Goal: Task Accomplishment & Management: Use online tool/utility

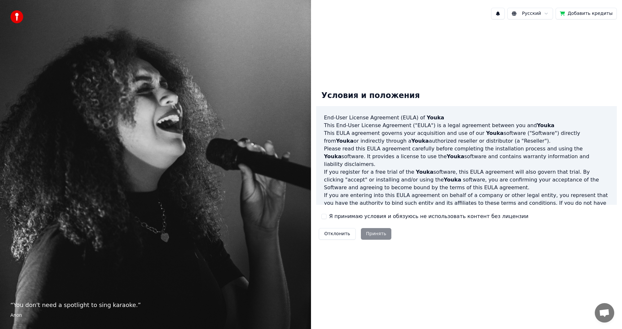
click at [331, 218] on label "Я принимаю условия и обязуюсь не использовать контент без лицензии" at bounding box center [428, 217] width 199 height 8
click at [327, 218] on button "Я принимаю условия и обязуюсь не использовать контент без лицензии" at bounding box center [323, 216] width 5 height 5
click at [361, 234] on button "Принять" at bounding box center [376, 234] width 31 height 12
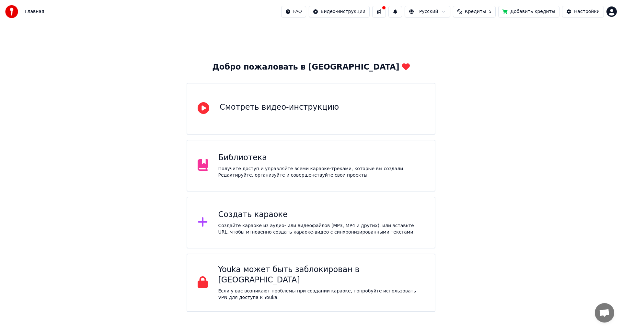
click at [258, 206] on div "Создать караоке Создайте караоке из аудио- или видеофайлов (MP3, MP4 и других),…" at bounding box center [311, 223] width 249 height 52
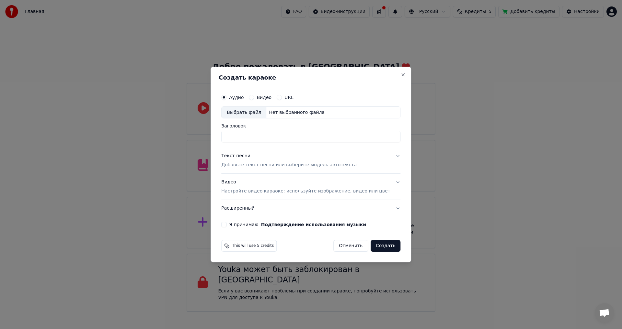
click at [258, 112] on div "Выбрать файл" at bounding box center [244, 113] width 45 height 12
click at [268, 137] on input "**********" at bounding box center [310, 137] width 179 height 12
type input "**********"
click at [279, 167] on p "Добавьте текст песни или выберите модель автотекста" at bounding box center [288, 165] width 135 height 6
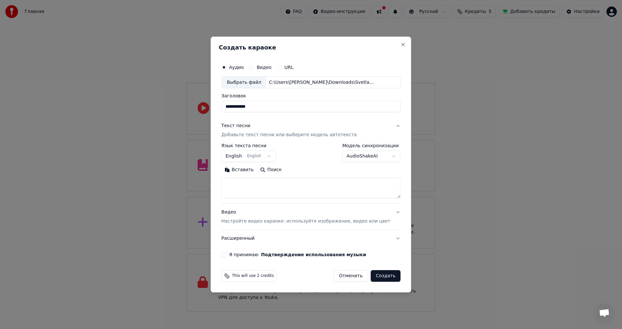
click at [249, 180] on textarea at bounding box center [310, 188] width 179 height 21
paste textarea "**********"
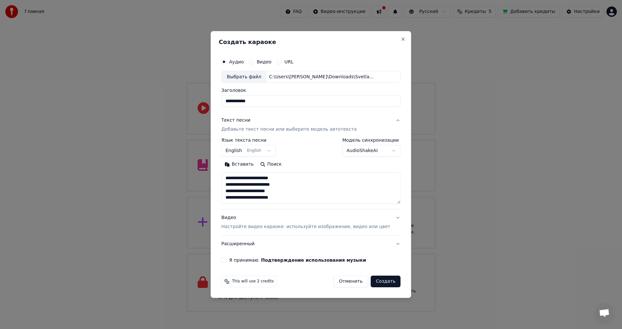
scroll to position [8, 0]
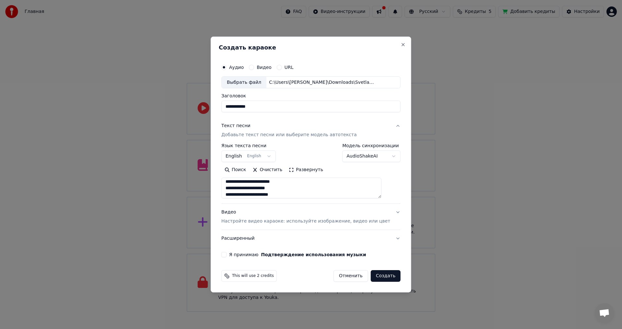
type textarea "**********"
click at [311, 172] on button "Развернуть" at bounding box center [305, 170] width 41 height 10
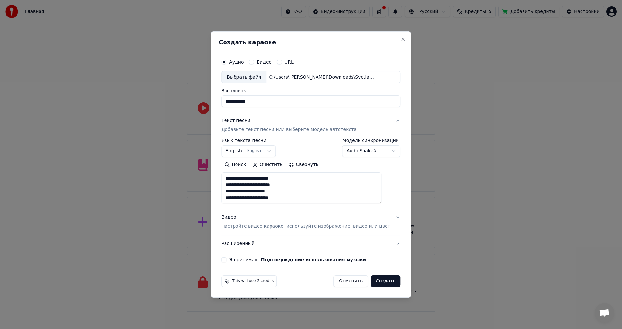
scroll to position [1, 0]
click at [310, 194] on textarea "**********" at bounding box center [301, 188] width 160 height 31
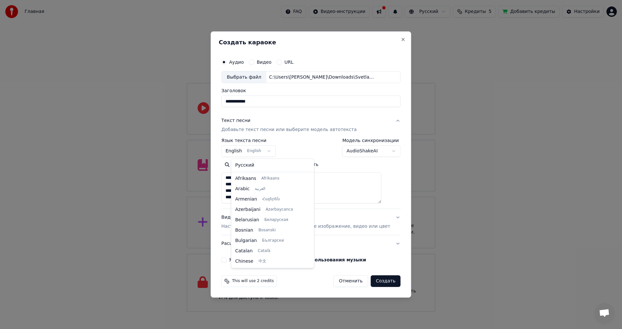
click at [268, 153] on body "**********" at bounding box center [311, 156] width 622 height 312
select select "**"
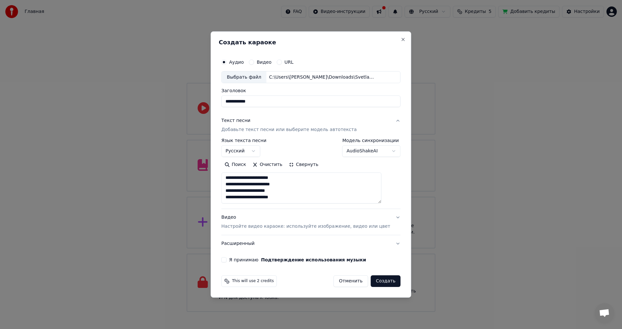
click at [289, 188] on textarea "**********" at bounding box center [301, 188] width 160 height 31
paste textarea "**********"
type textarea "**********"
click at [256, 228] on p "Настройте видео караоке: используйте изображение, видео или цвет" at bounding box center [305, 227] width 169 height 6
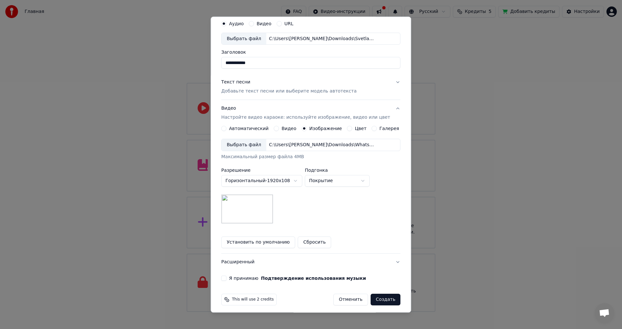
scroll to position [27, 0]
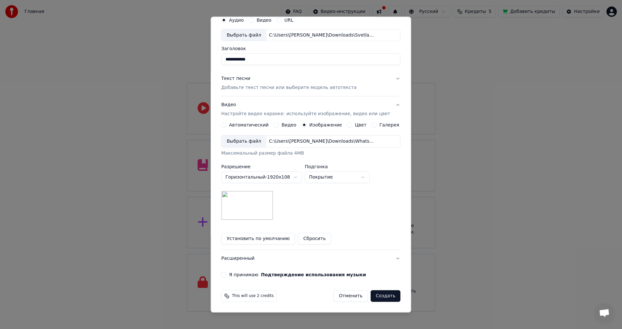
click at [268, 256] on button "Расширенный" at bounding box center [310, 259] width 179 height 17
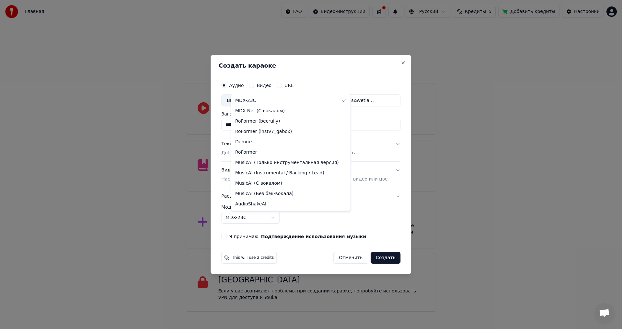
click at [253, 219] on body "**********" at bounding box center [311, 156] width 622 height 312
select select "**********"
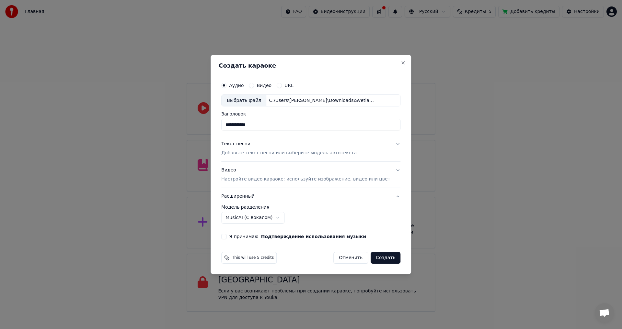
click at [226, 238] on button "Я принимаю Подтверждение использования музыки" at bounding box center [223, 236] width 5 height 5
click at [386, 145] on button "Текст песни Добавьте текст песни или выберите модель автотекста" at bounding box center [310, 149] width 179 height 26
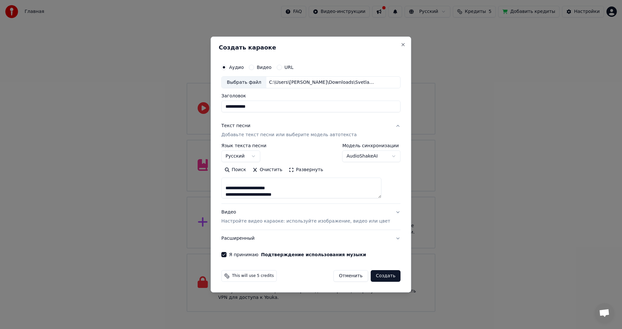
scroll to position [97, 0]
click at [374, 275] on button "Создать" at bounding box center [386, 277] width 30 height 12
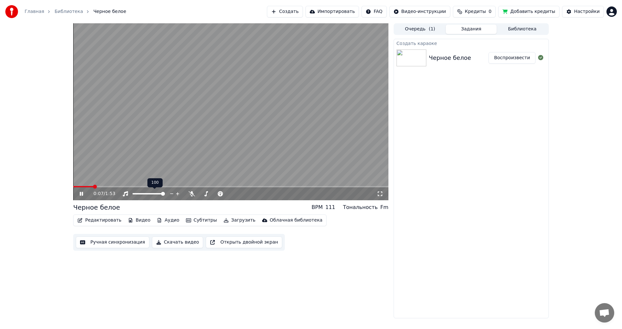
click at [165, 194] on span at bounding box center [148, 193] width 32 height 1
click at [82, 195] on icon at bounding box center [85, 193] width 15 height 5
click at [98, 189] on span at bounding box center [100, 187] width 4 height 4
click at [83, 195] on icon at bounding box center [85, 193] width 15 height 5
click at [132, 195] on span at bounding box center [137, 193] width 10 height 1
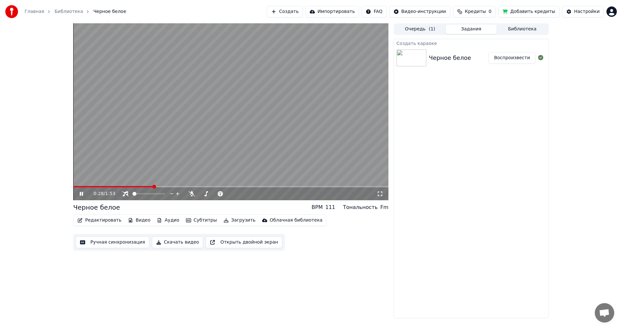
click at [86, 195] on icon at bounding box center [85, 193] width 15 height 5
click at [186, 133] on video at bounding box center [230, 111] width 315 height 177
click at [213, 186] on video at bounding box center [230, 111] width 315 height 177
click at [234, 186] on video at bounding box center [230, 111] width 315 height 177
drag, startPoint x: 137, startPoint y: 193, endPoint x: 146, endPoint y: 193, distance: 9.1
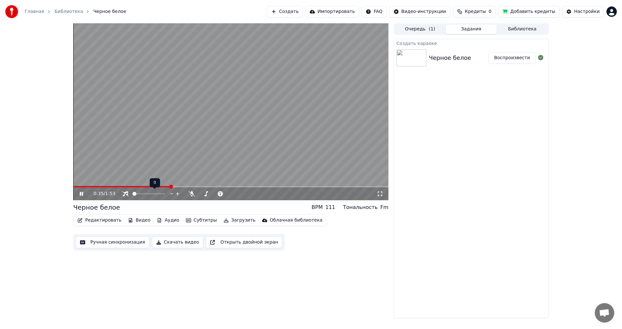
click at [146, 193] on div at bounding box center [155, 194] width 52 height 6
click at [209, 159] on video at bounding box center [230, 111] width 315 height 177
click at [159, 193] on span at bounding box center [148, 193] width 32 height 1
click at [73, 188] on span at bounding box center [75, 187] width 4 height 4
click at [83, 192] on icon at bounding box center [85, 193] width 15 height 5
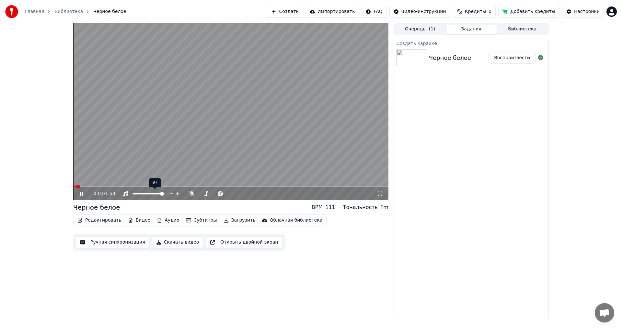
click at [164, 194] on span at bounding box center [162, 194] width 4 height 4
click at [380, 197] on icon at bounding box center [380, 193] width 6 height 5
click at [79, 193] on icon at bounding box center [85, 193] width 15 height 5
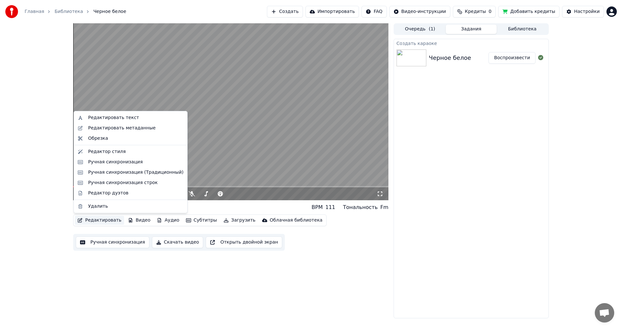
click at [98, 218] on button "Редактировать" at bounding box center [99, 220] width 49 height 9
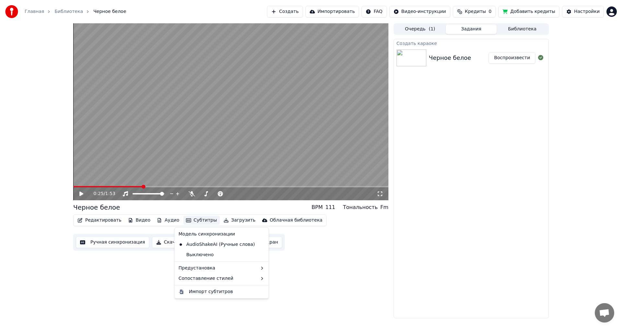
click at [195, 217] on button "Субтитры" at bounding box center [201, 220] width 36 height 9
click at [195, 220] on button "Субтитры" at bounding box center [201, 220] width 36 height 9
click at [222, 291] on div "Импорт субтитров" at bounding box center [211, 292] width 44 height 6
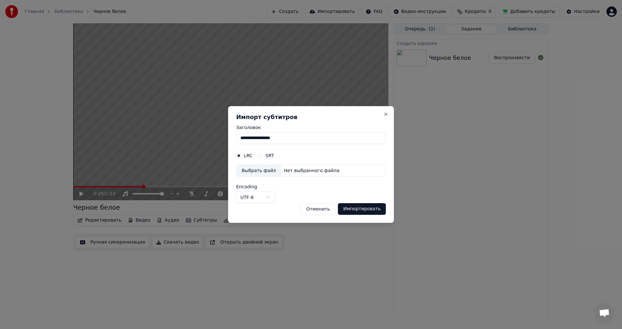
click at [322, 210] on button "Отменить" at bounding box center [318, 209] width 35 height 12
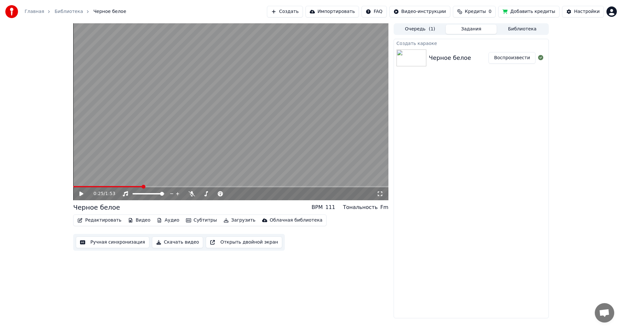
click at [130, 242] on button "Ручная синхронизация" at bounding box center [113, 243] width 74 height 12
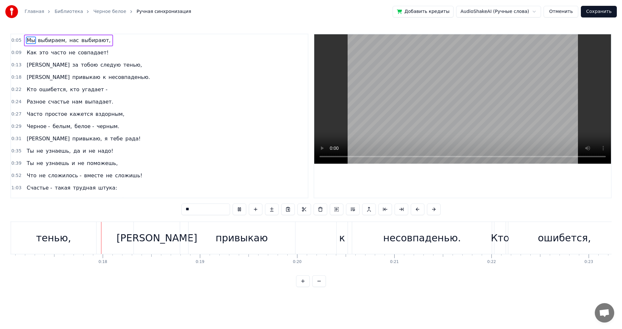
scroll to position [0, 1658]
click at [242, 209] on button at bounding box center [240, 210] width 14 height 12
click at [316, 287] on button at bounding box center [319, 282] width 14 height 12
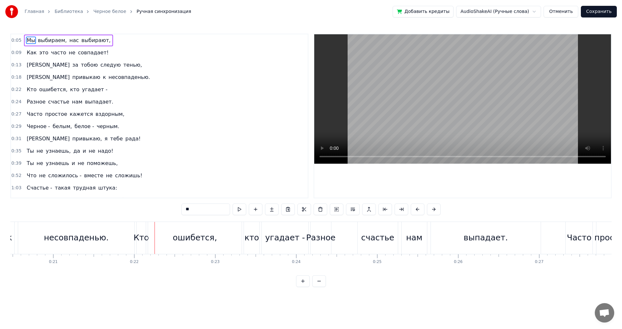
click at [316, 287] on button at bounding box center [319, 282] width 14 height 12
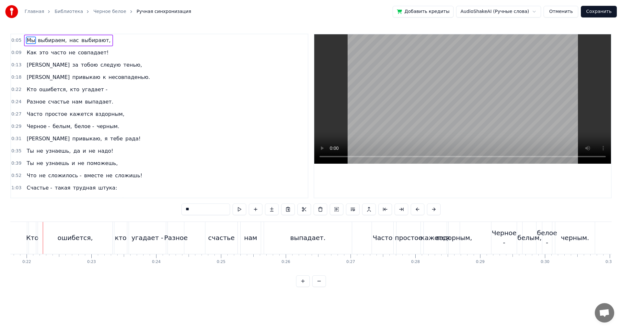
click at [316, 287] on button at bounding box center [319, 282] width 14 height 12
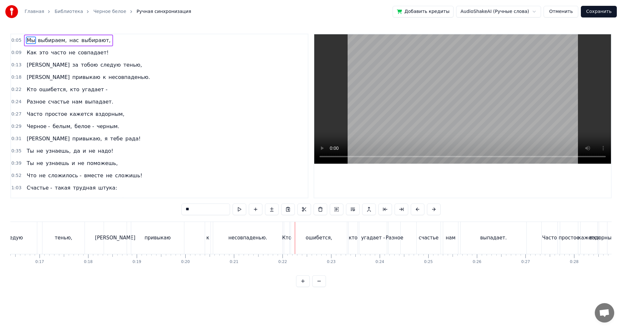
scroll to position [0, 803]
click at [296, 243] on div "ошибется," at bounding box center [313, 238] width 56 height 32
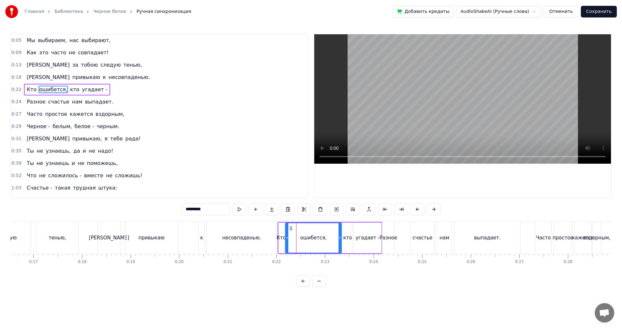
click at [238, 242] on div "несовпаденью." at bounding box center [242, 238] width 70 height 32
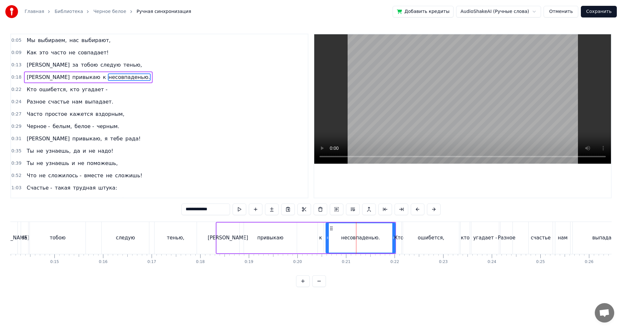
scroll to position [0, 615]
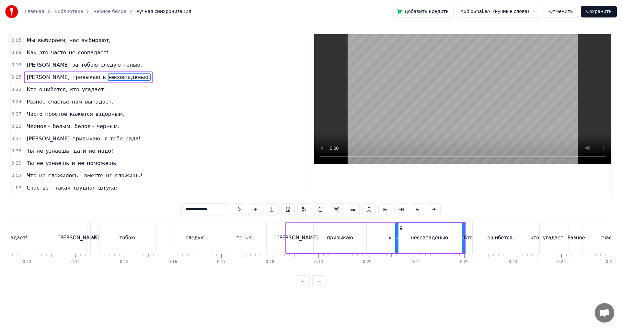
click at [132, 246] on div "тобою" at bounding box center [127, 238] width 56 height 32
type input "*****"
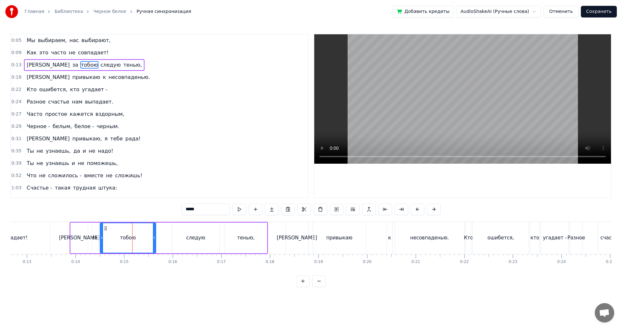
click at [90, 242] on div "Я за тобою следую тенью," at bounding box center [169, 238] width 198 height 32
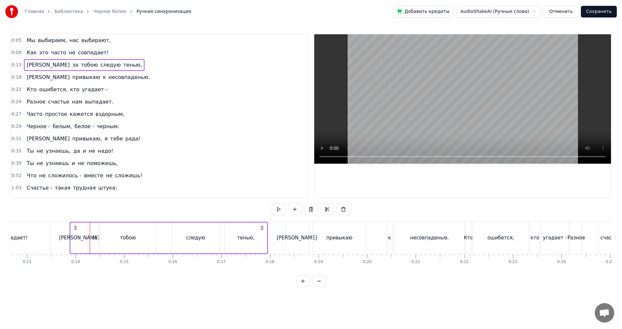
click at [324, 234] on div "привыкаю" at bounding box center [339, 238] width 53 height 32
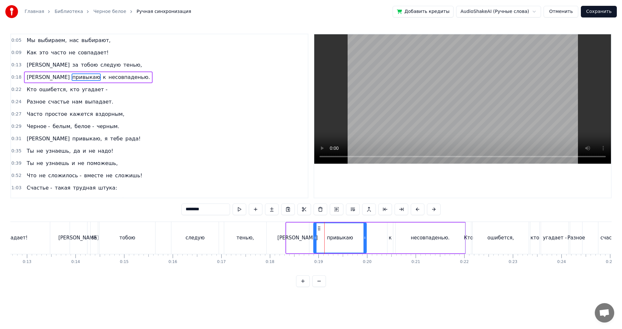
click at [144, 235] on div "тобою" at bounding box center [127, 238] width 56 height 32
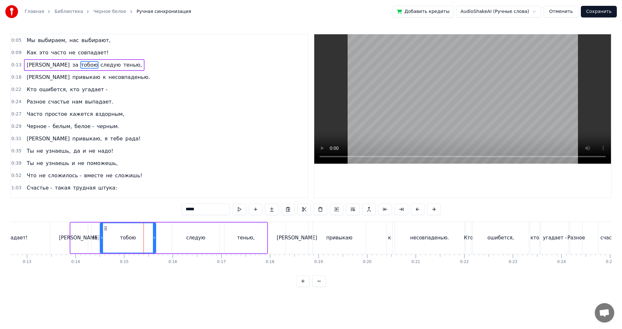
click at [83, 230] on div "[PERSON_NAME]" at bounding box center [79, 238] width 17 height 31
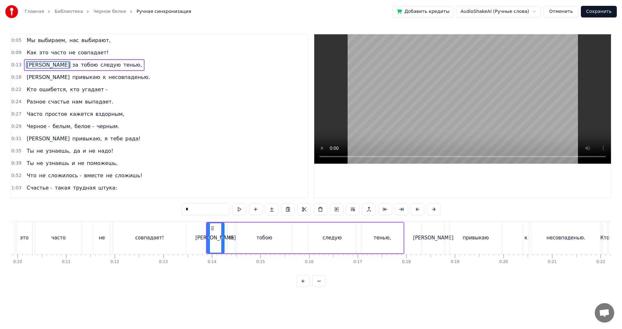
scroll to position [0, 461]
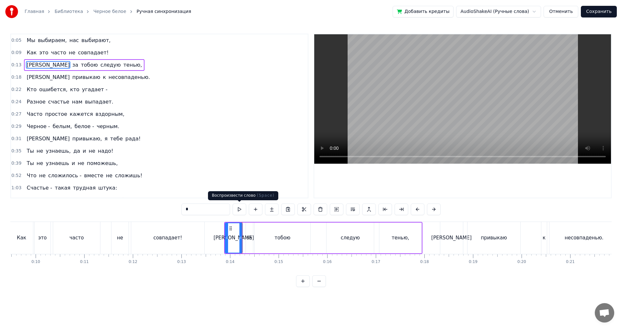
click at [241, 212] on button at bounding box center [240, 210] width 14 height 12
click at [241, 211] on button at bounding box center [240, 210] width 14 height 12
click at [155, 245] on div "совпадает!" at bounding box center [168, 238] width 74 height 32
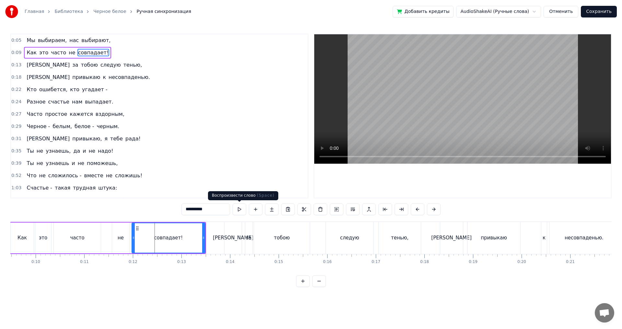
click at [238, 212] on button at bounding box center [240, 210] width 14 height 12
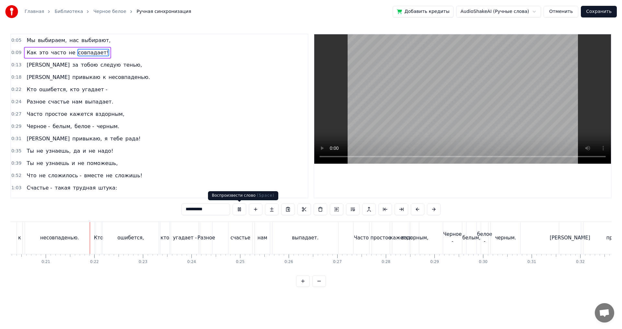
scroll to position [0, 1006]
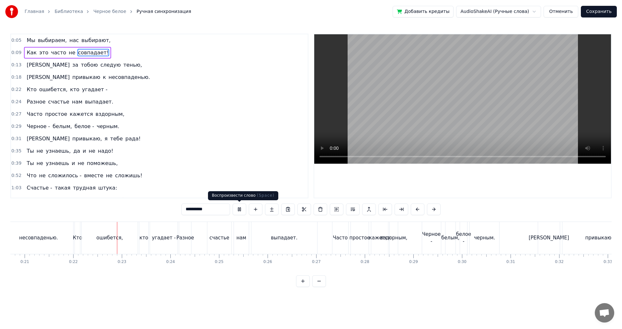
click at [237, 210] on button at bounding box center [240, 210] width 14 height 12
click at [108, 76] on span "несовпаденью." at bounding box center [129, 77] width 43 height 7
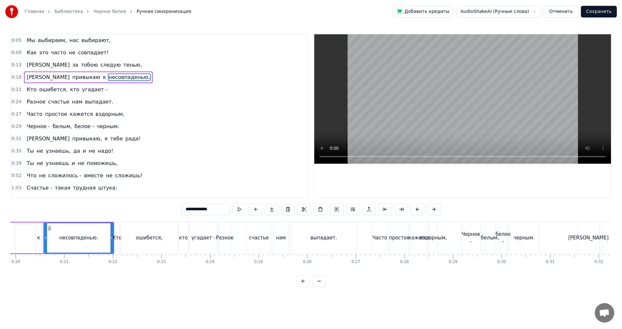
click at [80, 67] on span "тобою" at bounding box center [89, 64] width 18 height 7
type input "*****"
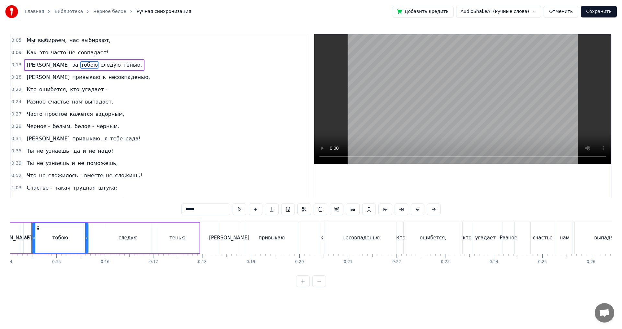
scroll to position [0, 671]
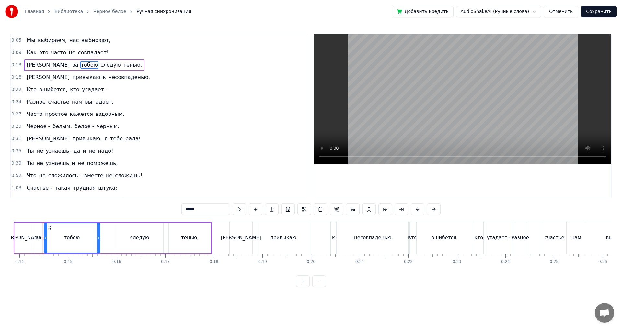
drag, startPoint x: 117, startPoint y: 62, endPoint x: 74, endPoint y: 80, distance: 47.3
click at [74, 80] on div "0:05 Мы выбираем, нас выбирают, 0:09 Как это часто не совпадает! 0:13 Я за тобо…" at bounding box center [159, 116] width 298 height 165
drag, startPoint x: 127, startPoint y: 62, endPoint x: 40, endPoint y: 82, distance: 89.0
click at [40, 82] on div "0:05 Мы выбираем, нас выбирают, 0:09 Как это часто не совпадает! 0:13 Я за тобо…" at bounding box center [159, 116] width 298 height 165
click at [89, 73] on div "Копировать слово Ctrl+C" at bounding box center [101, 73] width 80 height 10
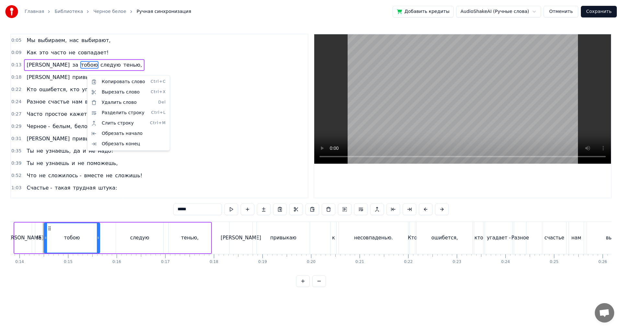
click at [119, 66] on html "Главная Библиотека Черное белое Ручная синхронизация Добавить кредиты AudioShak…" at bounding box center [311, 149] width 622 height 298
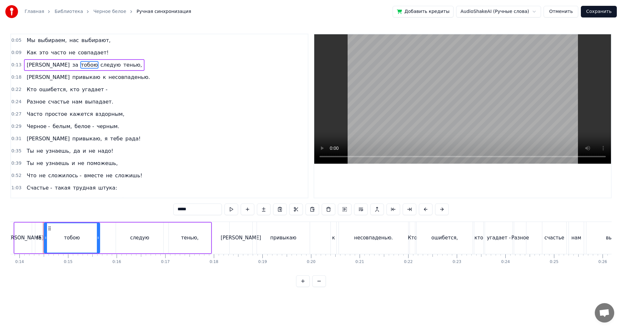
click at [40, 94] on div "Кто ошибется, кто угадает -" at bounding box center [67, 90] width 86 height 12
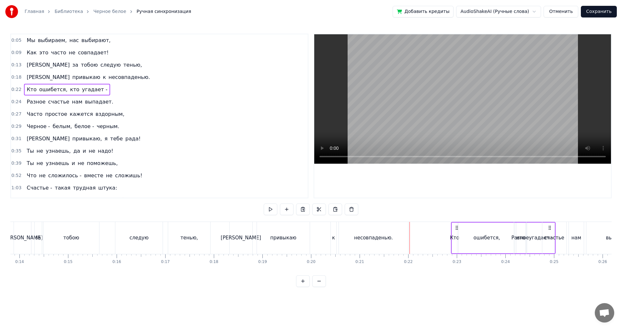
drag, startPoint x: 415, startPoint y: 227, endPoint x: 457, endPoint y: 232, distance: 42.1
click at [457, 232] on div "Кто ошибется, кто угадает -" at bounding box center [503, 238] width 105 height 32
click at [71, 69] on div "Я за тобою следую тенью," at bounding box center [84, 65] width 121 height 12
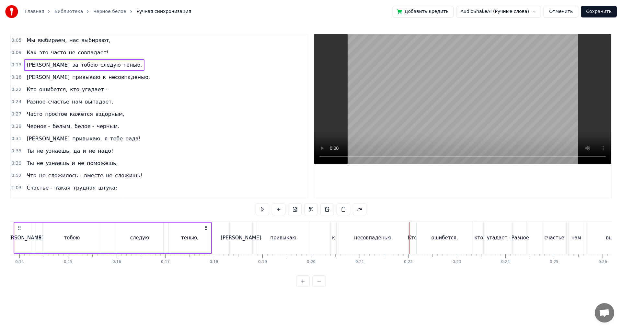
scroll to position [0, 642]
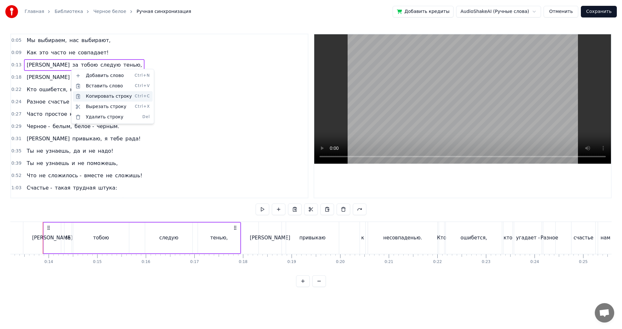
click at [88, 96] on div "Копировать строку Ctrl+C" at bounding box center [113, 96] width 80 height 10
click at [51, 91] on span "ошибется," at bounding box center [53, 89] width 29 height 7
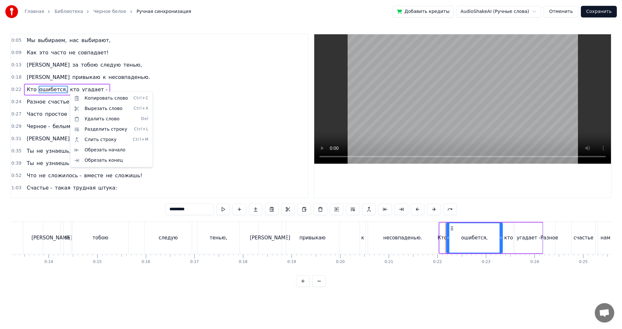
click at [98, 76] on html "Главная Библиотека Черное белое Ручная синхронизация Добавить кредиты AudioShak…" at bounding box center [311, 149] width 622 height 298
click at [75, 66] on div "Я за тобою следую тенью," at bounding box center [84, 65] width 121 height 12
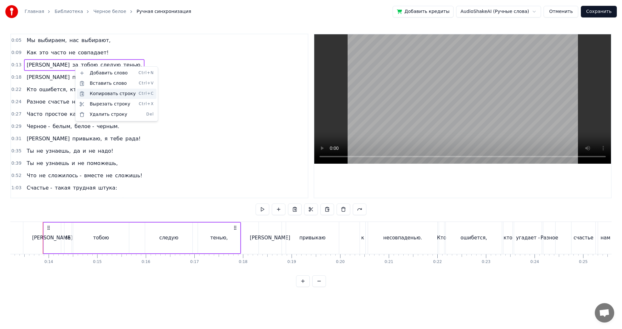
click at [109, 91] on div "Копировать строку Ctrl+C" at bounding box center [117, 94] width 80 height 10
click at [101, 77] on div "Я привыкаю к несовпаденью." at bounding box center [88, 78] width 129 height 12
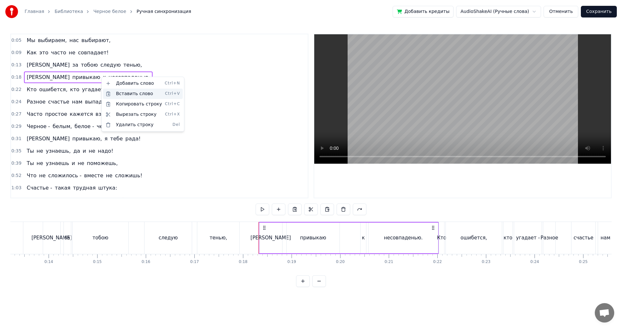
click at [131, 92] on div "Вставить слово Ctrl+V" at bounding box center [143, 94] width 80 height 10
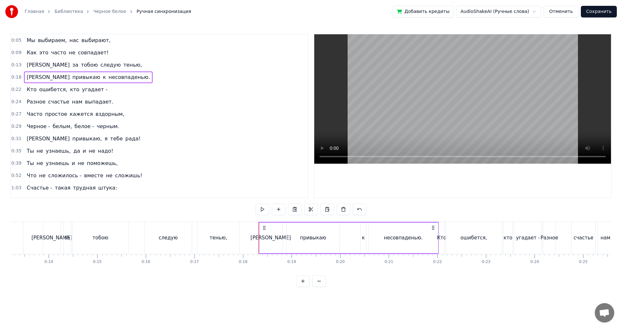
click at [123, 67] on span "тенью," at bounding box center [133, 64] width 20 height 7
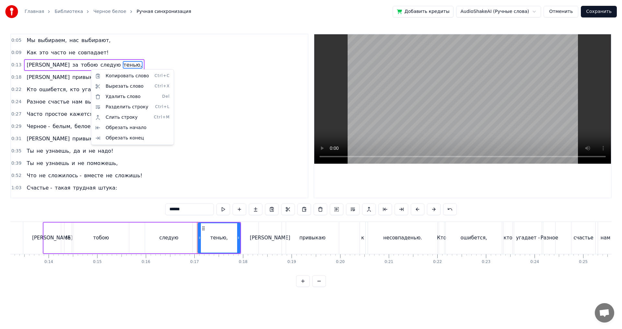
click at [236, 129] on html "Главная Библиотека Черное белое Ручная синхронизация Добавить кредиты AudioShak…" at bounding box center [311, 149] width 622 height 298
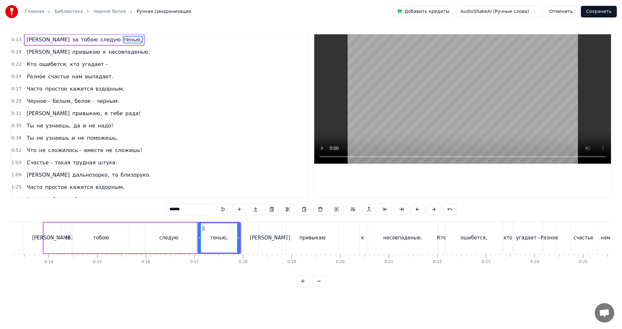
scroll to position [33, 0]
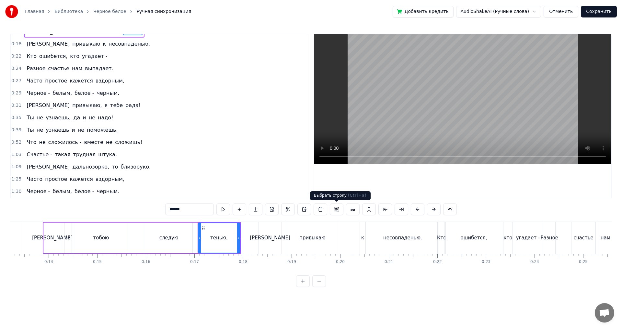
click at [338, 213] on button at bounding box center [337, 210] width 14 height 12
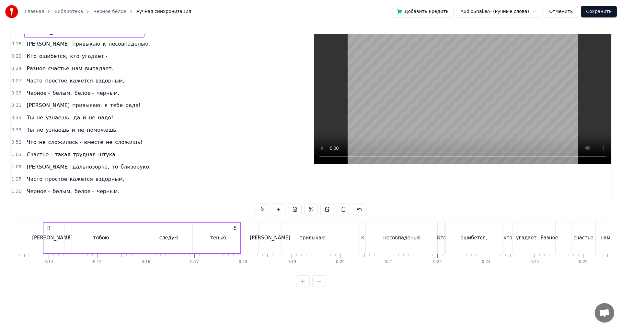
click at [131, 232] on div "Я за тобою следую тенью," at bounding box center [142, 238] width 198 height 32
click at [94, 150] on div "Счастье - такая трудная штука:" at bounding box center [72, 155] width 96 height 12
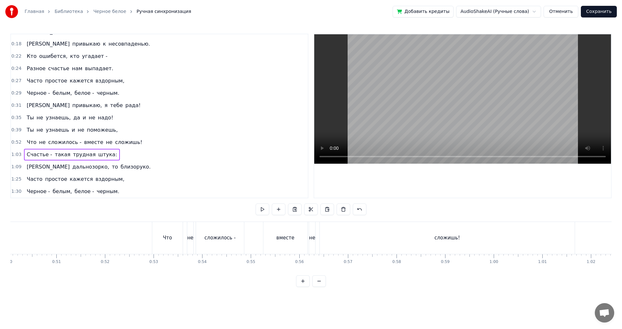
click at [88, 134] on div "Ты не узнаешь и не поможешь," at bounding box center [72, 130] width 96 height 12
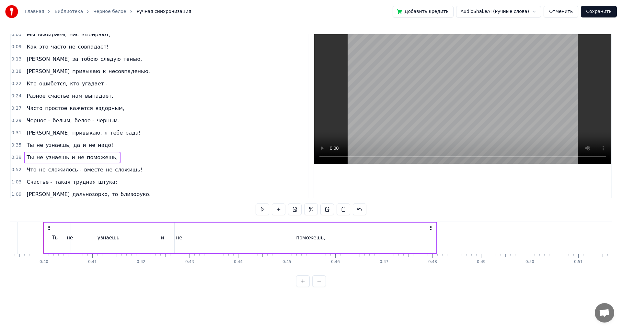
scroll to position [0, 0]
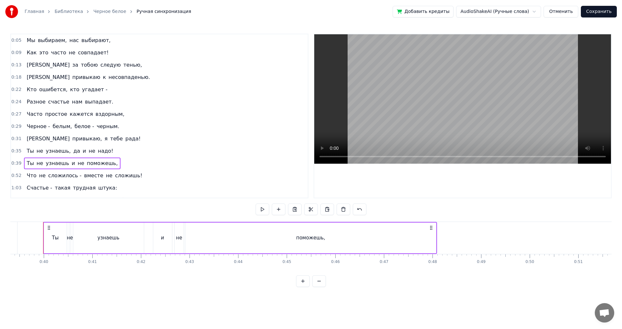
click at [512, 10] on html "Главная Библиотека Черное белое Ручная синхронизация Добавить кредиты AudioShak…" at bounding box center [311, 149] width 622 height 298
click at [125, 189] on div "1:03 Счастье - такая трудная штука:" at bounding box center [159, 188] width 297 height 12
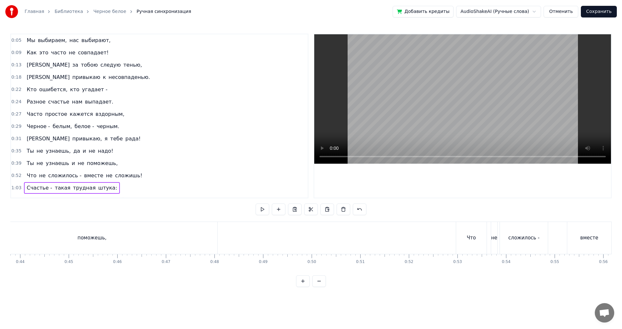
click at [108, 189] on div "1:03 Счастье - такая трудная штука:" at bounding box center [159, 188] width 297 height 12
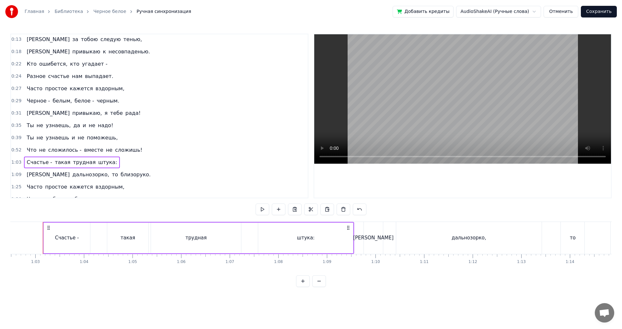
scroll to position [33, 0]
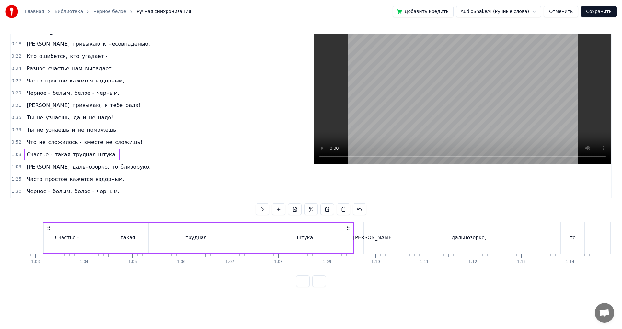
click at [316, 287] on button at bounding box center [319, 282] width 14 height 12
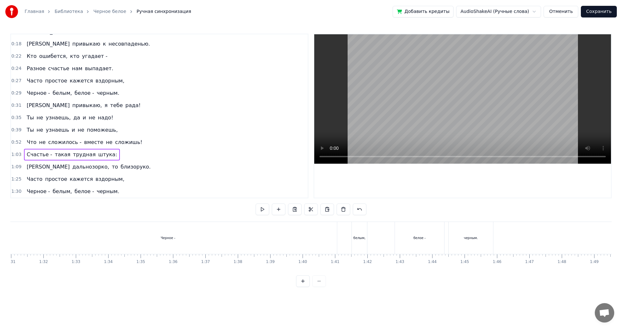
click at [316, 287] on div at bounding box center [311, 282] width 30 height 12
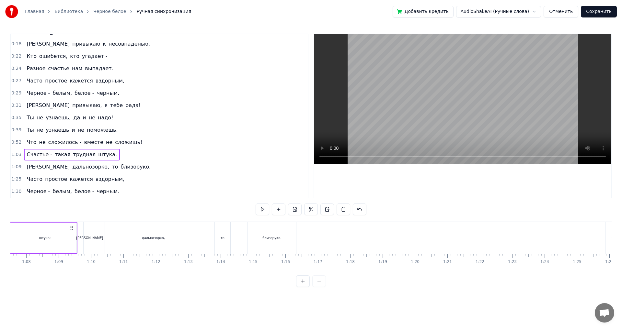
click at [316, 287] on div at bounding box center [311, 282] width 30 height 12
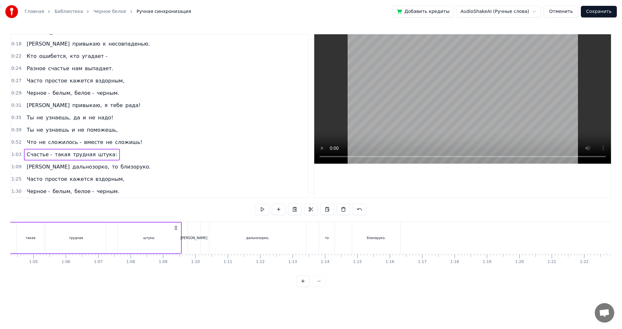
scroll to position [0, 2013]
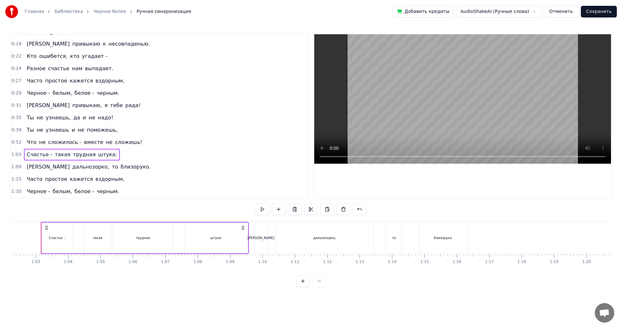
click at [316, 287] on div at bounding box center [311, 282] width 30 height 12
click at [309, 212] on button at bounding box center [311, 210] width 14 height 12
click at [217, 238] on div "штука:" at bounding box center [219, 238] width 12 height 5
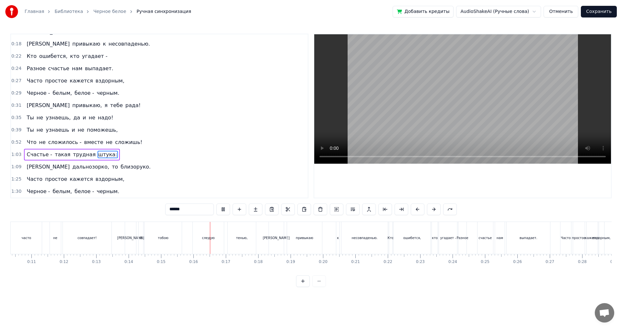
scroll to position [0, 338]
click at [224, 211] on button at bounding box center [223, 210] width 14 height 12
click at [130, 238] on div "[PERSON_NAME]" at bounding box center [128, 238] width 11 height 32
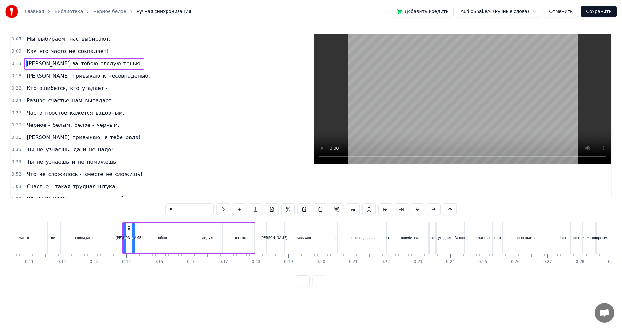
scroll to position [0, 0]
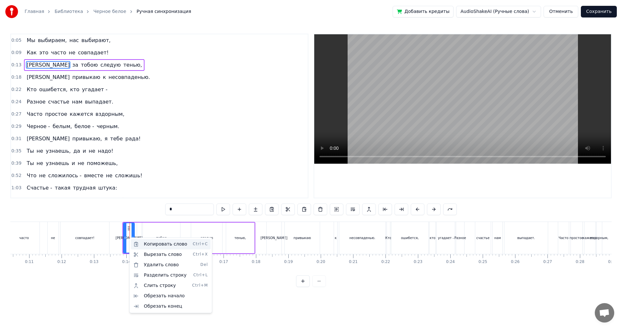
click at [147, 243] on div "Копировать слово Ctrl+C" at bounding box center [171, 244] width 80 height 10
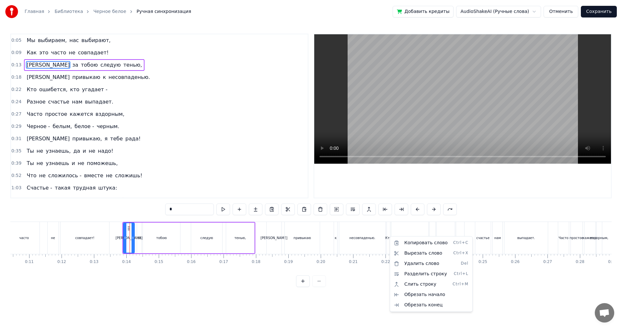
click at [390, 230] on html "Главная Библиотека Черное белое Ручная синхронизация Добавить кредиты AudioShak…" at bounding box center [311, 149] width 622 height 298
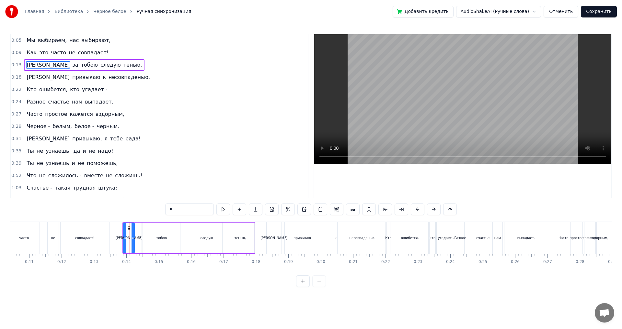
click at [389, 230] on div "Кто" at bounding box center [388, 238] width 3 height 32
type input "***"
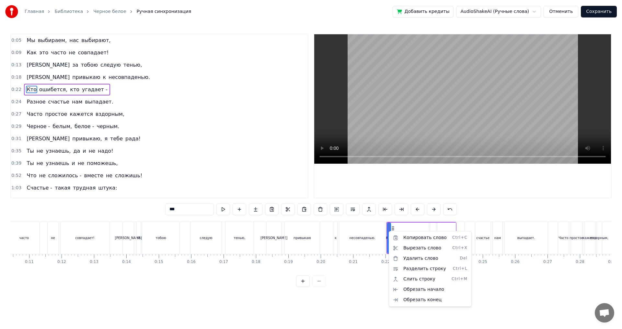
click at [305, 212] on html "Главная Библиотека Черное белое Ручная синхронизация Добавить кредиты AudioShak…" at bounding box center [311, 149] width 622 height 298
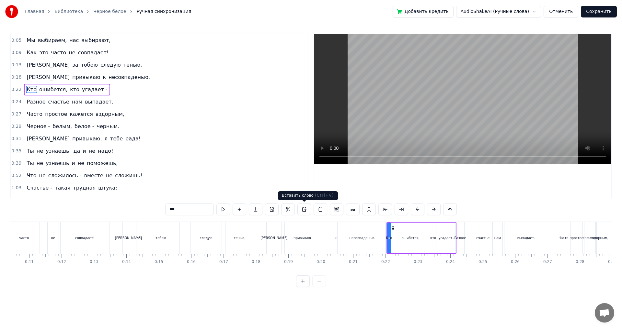
click at [305, 210] on button at bounding box center [304, 210] width 14 height 12
click at [297, 204] on button at bounding box center [304, 210] width 14 height 12
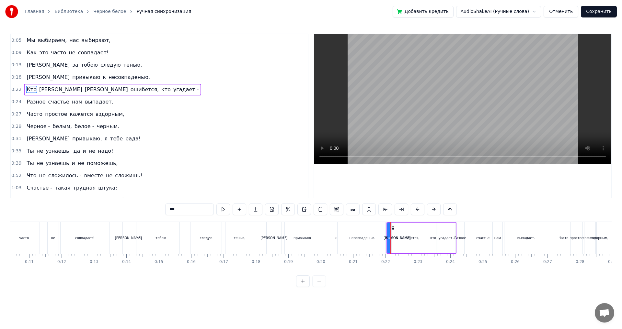
click at [417, 237] on div "ошибется," at bounding box center [411, 238] width 18 height 5
drag, startPoint x: 417, startPoint y: 238, endPoint x: 428, endPoint y: 237, distance: 10.4
click at [428, 237] on div "ошибется," at bounding box center [410, 238] width 36 height 29
click at [410, 240] on div "ошибется," at bounding box center [411, 238] width 18 height 5
click at [389, 236] on div "Кто" at bounding box center [389, 238] width 6 height 5
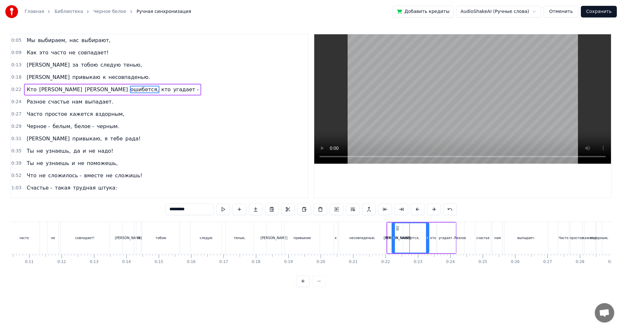
type input "***"
click at [388, 236] on icon at bounding box center [389, 238] width 3 height 5
drag, startPoint x: 390, startPoint y: 236, endPoint x: 404, endPoint y: 236, distance: 14.6
click at [398, 236] on icon at bounding box center [396, 238] width 3 height 5
drag, startPoint x: 399, startPoint y: 240, endPoint x: 416, endPoint y: 240, distance: 16.5
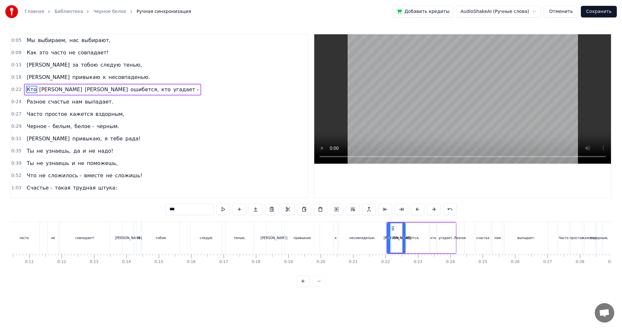
click at [417, 240] on div "Кто Я Я ошибется, кто угадает -" at bounding box center [421, 238] width 70 height 32
click at [397, 241] on div "ошибется," at bounding box center [410, 238] width 37 height 31
click at [391, 242] on div "[PERSON_NAME]" at bounding box center [397, 238] width 12 height 31
type input "*"
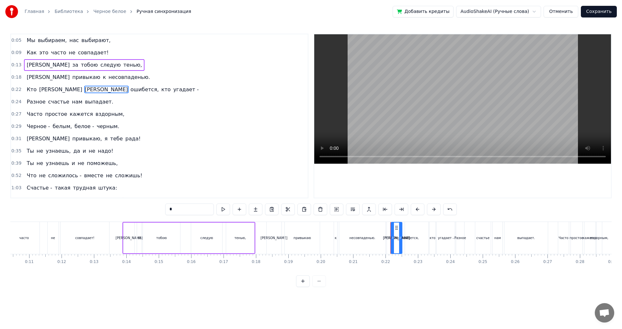
drag, startPoint x: 398, startPoint y: 243, endPoint x: 411, endPoint y: 243, distance: 13.6
click at [411, 243] on div "Кто Я Я ошибется, кто угадает -" at bounding box center [421, 238] width 70 height 32
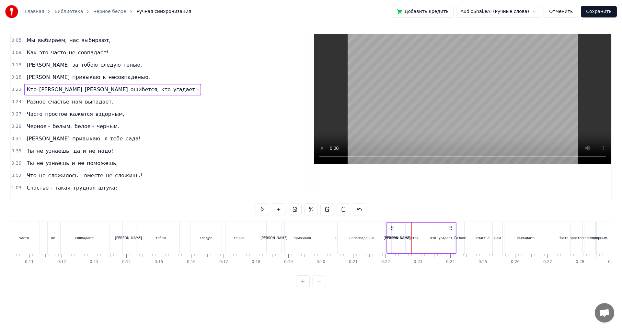
click at [389, 243] on div "Кто" at bounding box center [396, 238] width 18 height 31
drag, startPoint x: 394, startPoint y: 243, endPoint x: 402, endPoint y: 243, distance: 8.4
click at [402, 243] on div "Кто" at bounding box center [396, 238] width 17 height 29
drag, startPoint x: 388, startPoint y: 242, endPoint x: 444, endPoint y: 245, distance: 55.8
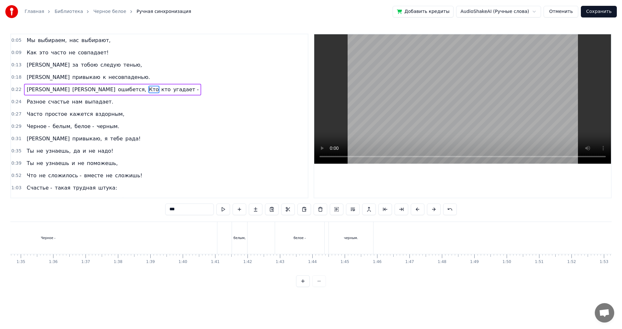
scroll to position [0, 3081]
click at [340, 236] on div "черным." at bounding box center [337, 238] width 14 height 5
type input "*******"
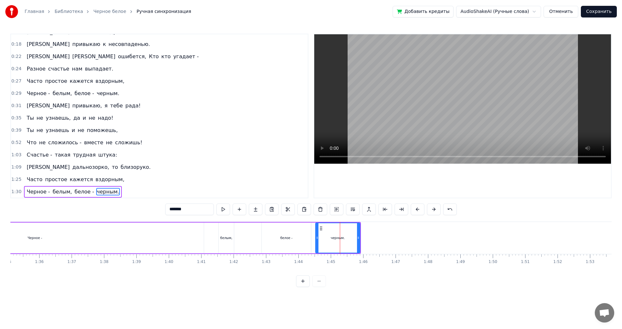
scroll to position [33, 0]
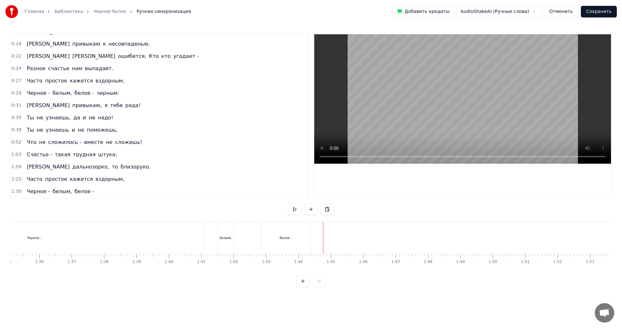
click at [311, 239] on div "Черное - белым, белое -" at bounding box center [88, 238] width 447 height 32
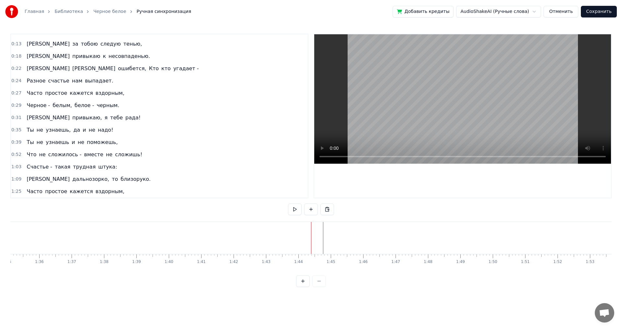
scroll to position [21, 0]
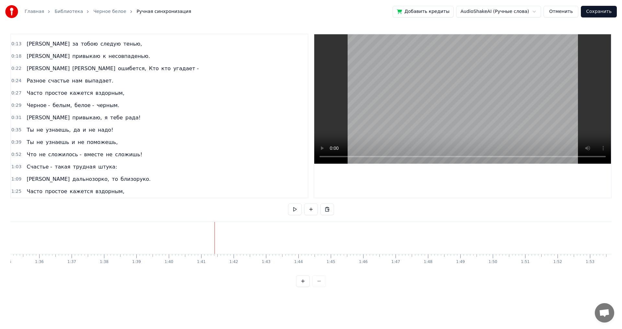
click at [321, 286] on div at bounding box center [311, 282] width 30 height 12
drag, startPoint x: 182, startPoint y: 245, endPoint x: 140, endPoint y: 245, distance: 41.8
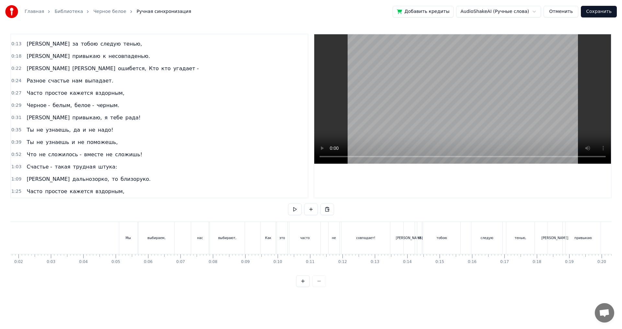
scroll to position [0, 0]
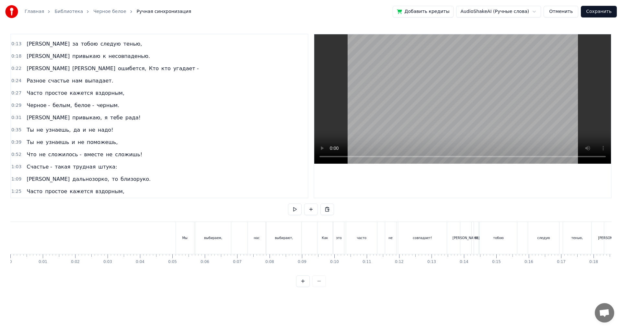
drag, startPoint x: 159, startPoint y: 240, endPoint x: 175, endPoint y: 240, distance: 15.9
click at [179, 240] on div "Мы" at bounding box center [185, 238] width 18 height 32
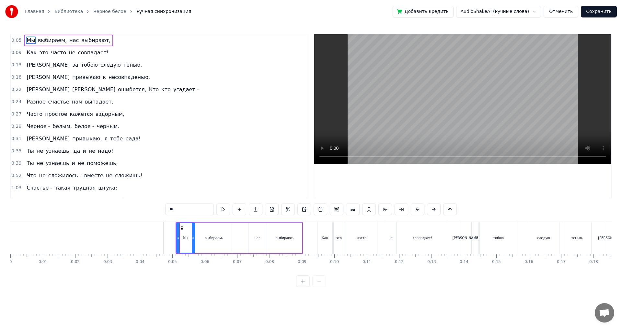
drag, startPoint x: 314, startPoint y: 285, endPoint x: 259, endPoint y: 278, distance: 55.5
click at [314, 284] on div at bounding box center [311, 282] width 30 height 12
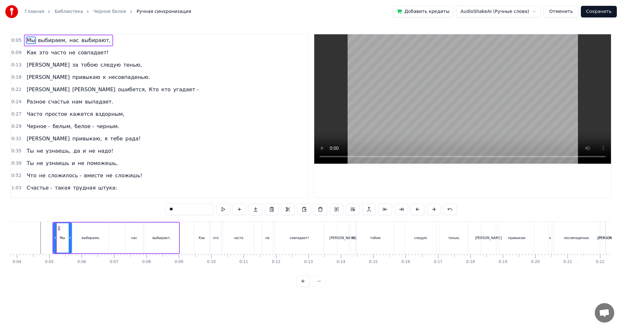
scroll to position [0, 145]
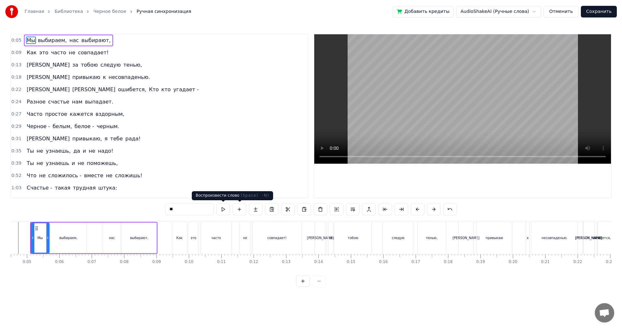
click at [229, 209] on button at bounding box center [223, 210] width 14 height 12
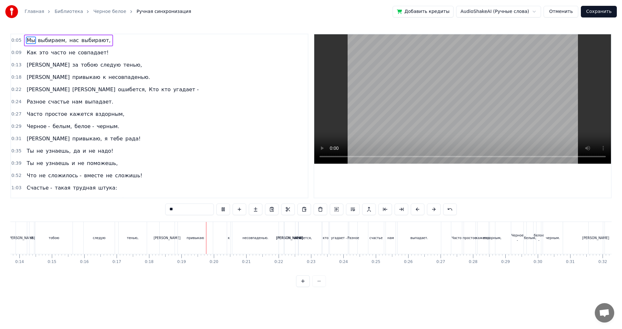
scroll to position [0, 459]
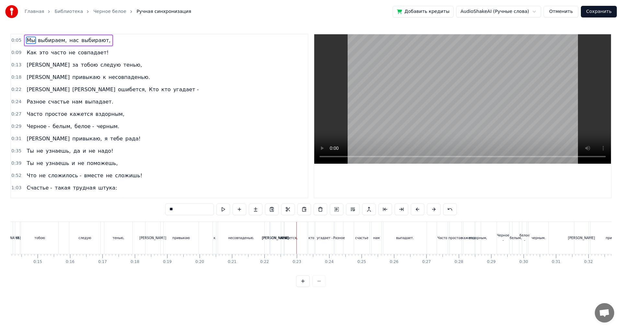
click at [275, 241] on div "ошибется," at bounding box center [288, 238] width 37 height 32
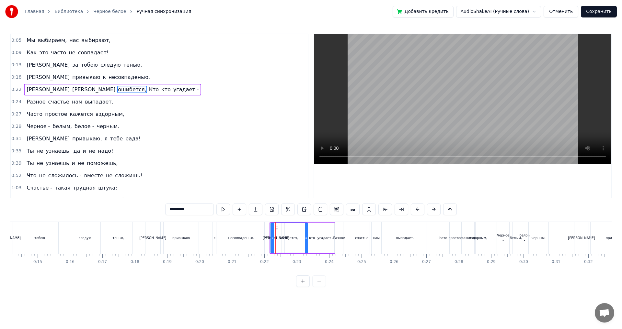
type input "***"
click at [295, 240] on div "Я Я Кто кто угадает -" at bounding box center [303, 238] width 66 height 32
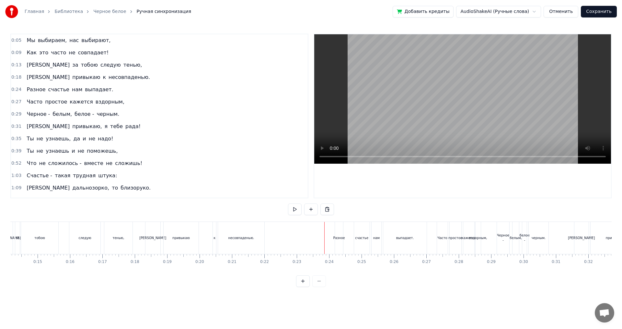
click at [361, 239] on div "счастье" at bounding box center [361, 238] width 13 height 5
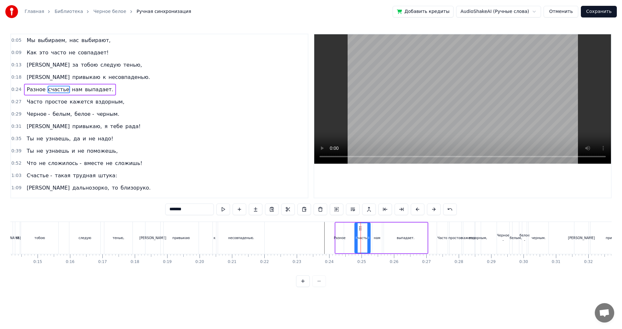
click at [343, 240] on div "Разное" at bounding box center [340, 238] width 12 height 5
click at [364, 241] on div "счастье" at bounding box center [362, 238] width 15 height 29
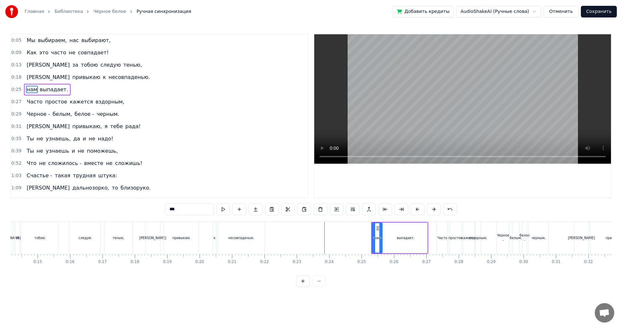
click at [380, 240] on icon at bounding box center [380, 238] width 3 height 5
click at [400, 239] on div "выпадает." at bounding box center [406, 238] width 18 height 5
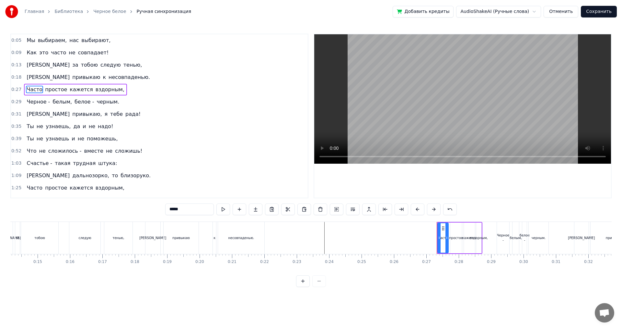
click at [444, 238] on div "Часто" at bounding box center [443, 238] width 10 height 5
click at [455, 238] on div "простое" at bounding box center [456, 238] width 14 height 5
click at [470, 238] on div "кажется" at bounding box center [469, 238] width 15 height 5
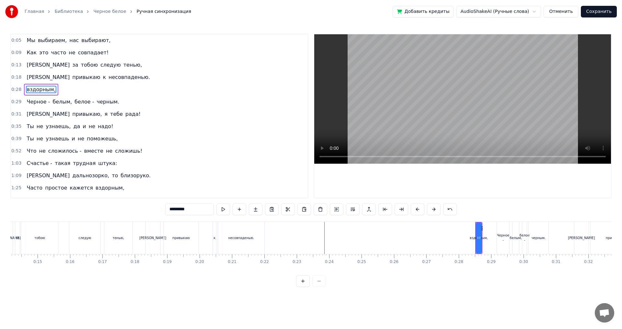
click at [480, 236] on icon at bounding box center [479, 238] width 3 height 5
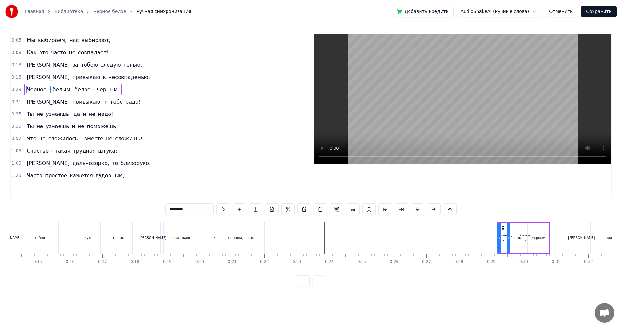
click at [508, 236] on icon at bounding box center [508, 238] width 3 height 5
click at [513, 236] on icon at bounding box center [514, 238] width 3 height 5
click at [526, 236] on icon at bounding box center [525, 238] width 3 height 5
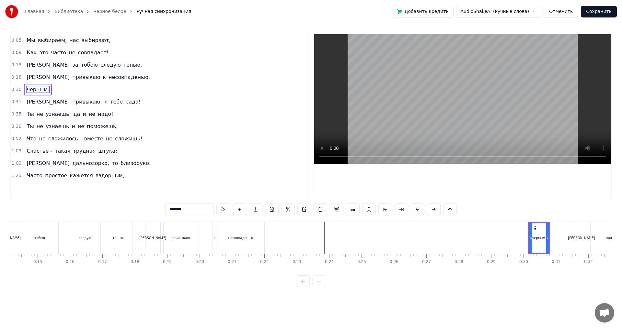
click at [535, 236] on div "черным." at bounding box center [539, 238] width 14 height 5
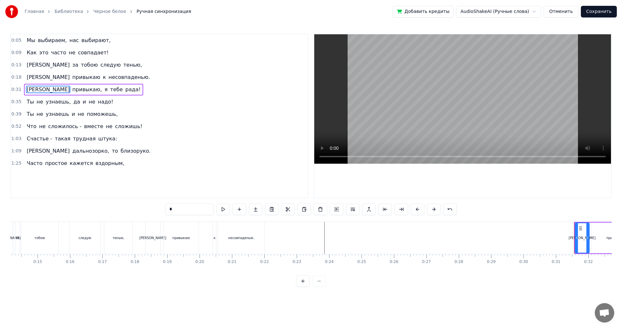
click at [581, 232] on div "[PERSON_NAME]" at bounding box center [582, 238] width 14 height 29
type input "*********"
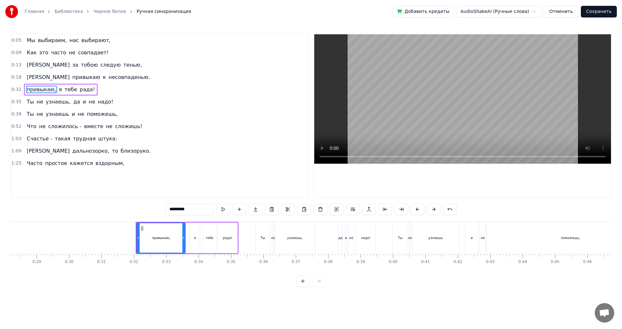
scroll to position [0, 838]
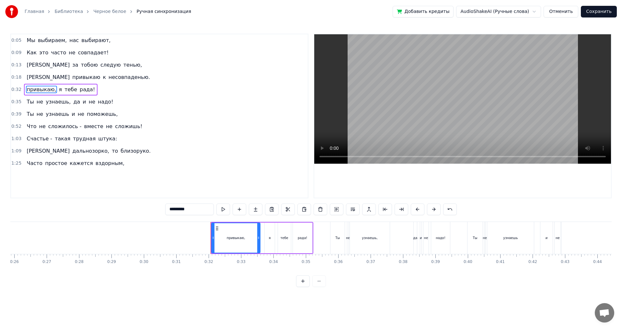
click at [221, 212] on button at bounding box center [223, 210] width 14 height 12
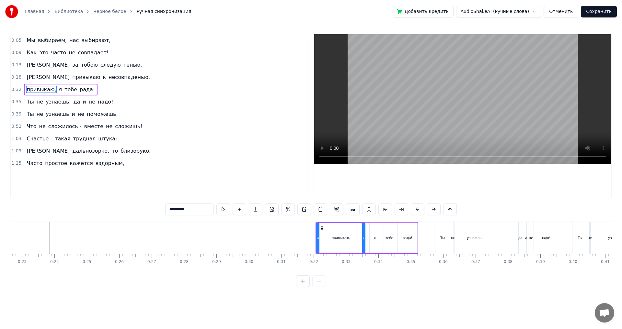
scroll to position [0, 729]
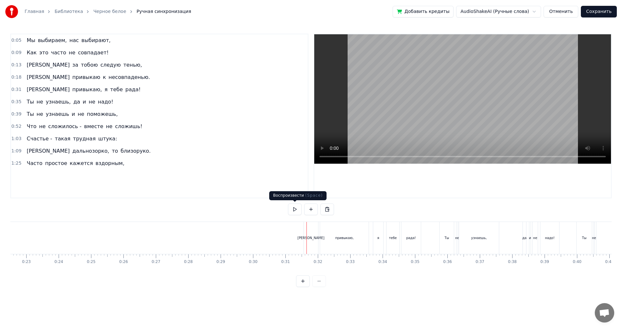
click at [294, 212] on button at bounding box center [295, 210] width 14 height 12
click at [288, 204] on button at bounding box center [295, 210] width 14 height 12
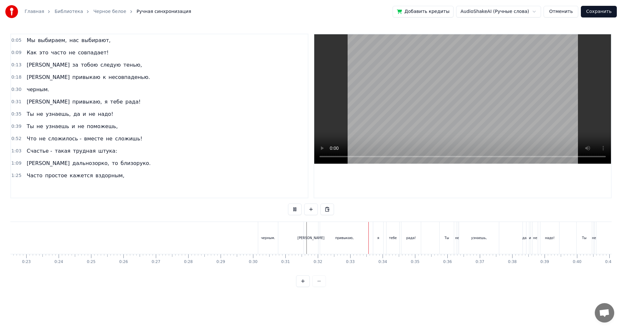
click at [288, 204] on button at bounding box center [295, 210] width 14 height 12
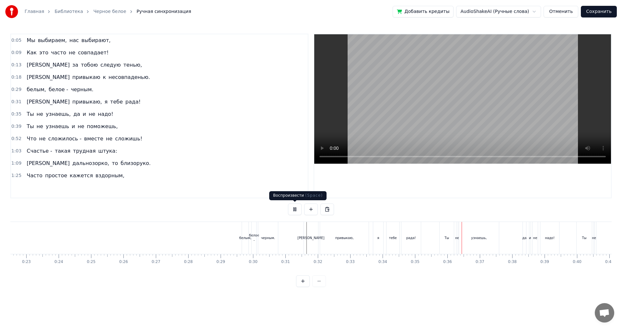
click at [295, 213] on button at bounding box center [295, 210] width 14 height 12
click at [260, 235] on div "черным." at bounding box center [267, 238] width 19 height 32
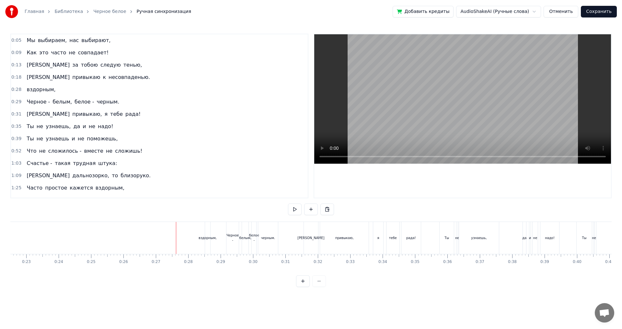
click at [176, 241] on div at bounding box center [176, 238] width 0 height 32
click at [292, 212] on button at bounding box center [295, 210] width 14 height 12
click at [260, 241] on div "черным." at bounding box center [267, 238] width 19 height 32
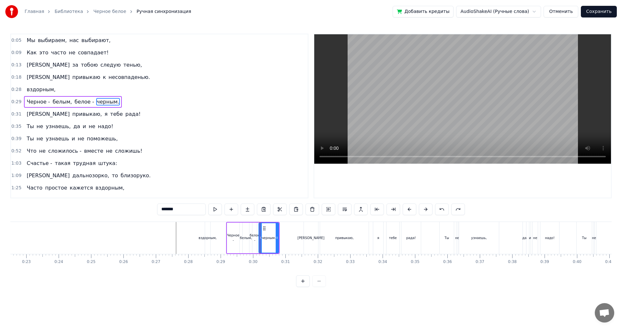
type input "*"
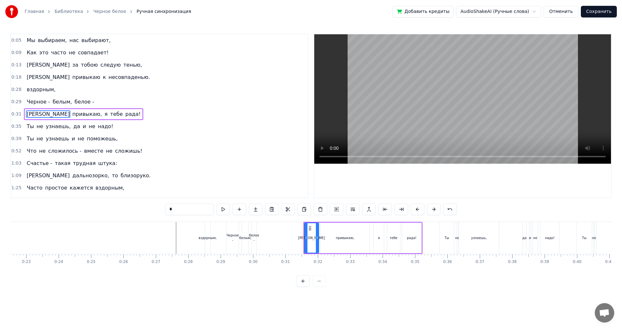
click at [240, 242] on div "Черное - белым, белое -" at bounding box center [242, 238] width 32 height 32
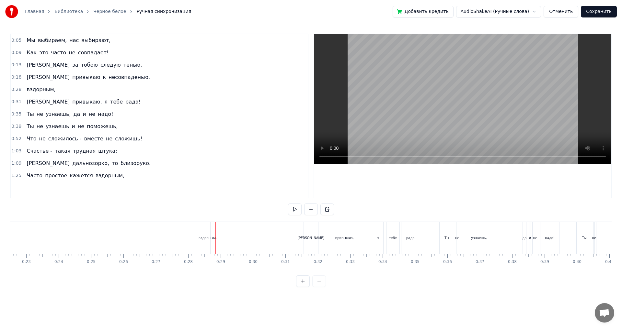
click at [209, 240] on div "вздорным," at bounding box center [208, 238] width 18 height 5
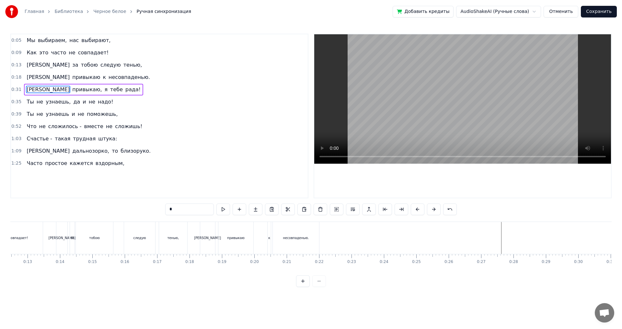
scroll to position [0, 406]
click at [219, 243] on div "привыкаю" at bounding box center [233, 238] width 35 height 32
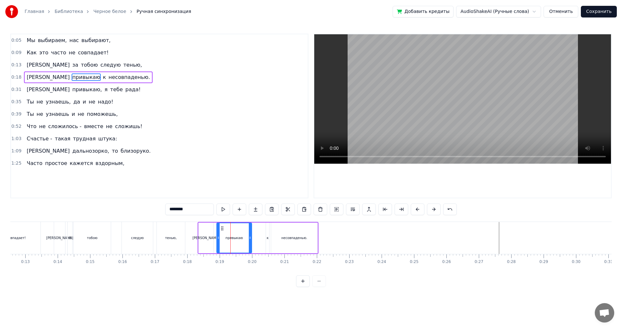
click at [203, 240] on div "[PERSON_NAME]" at bounding box center [206, 238] width 15 height 31
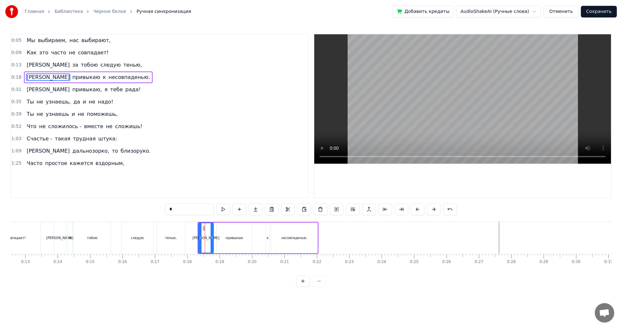
click at [58, 243] on div "[PERSON_NAME]" at bounding box center [59, 238] width 11 height 32
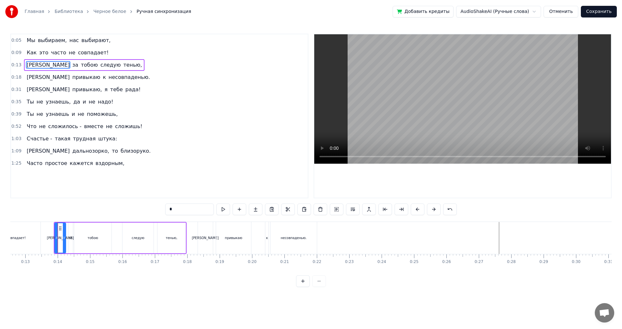
click at [68, 243] on div "за" at bounding box center [70, 238] width 5 height 31
click at [62, 244] on div "[PERSON_NAME]" at bounding box center [60, 238] width 11 height 31
type input "*"
click at [70, 244] on div "за" at bounding box center [70, 238] width 5 height 31
click at [84, 244] on div "тобою" at bounding box center [92, 238] width 37 height 31
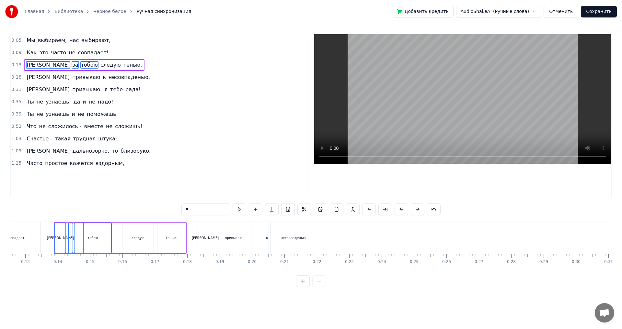
click at [132, 242] on div "следую" at bounding box center [137, 238] width 31 height 31
click at [178, 240] on div "тенью," at bounding box center [171, 238] width 28 height 31
click at [198, 240] on div "[PERSON_NAME]" at bounding box center [205, 238] width 15 height 32
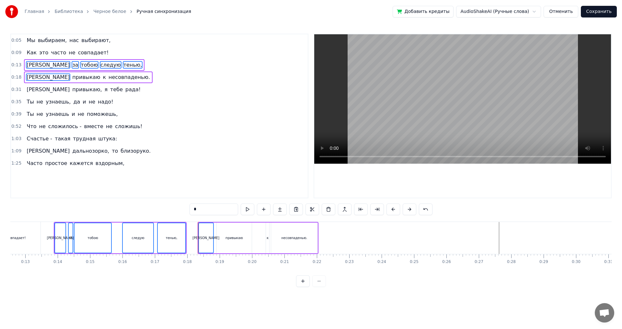
click at [287, 239] on div "несовпаденью." at bounding box center [295, 238] width 26 height 5
click at [240, 240] on div "привыкаю" at bounding box center [233, 238] width 17 height 5
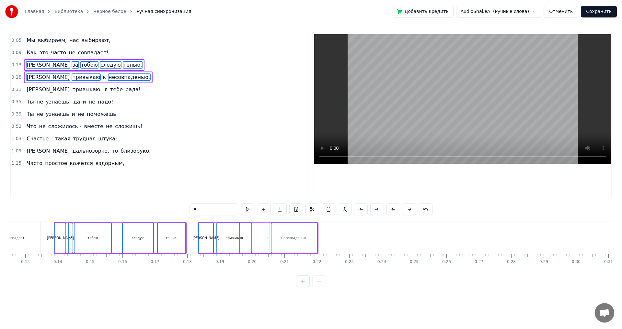
click at [263, 239] on div "Я привыкаю к несовпаденью." at bounding box center [258, 238] width 121 height 32
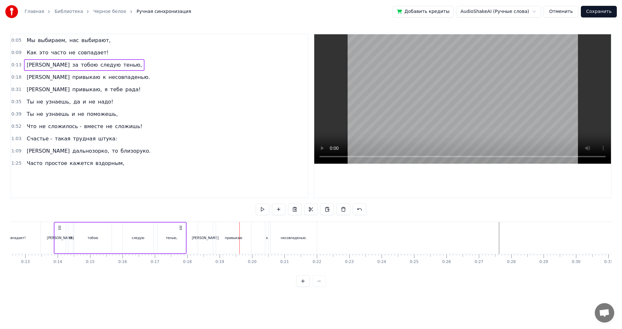
click at [56, 222] on div "Я за тобою следую тенью," at bounding box center [120, 238] width 132 height 32
click at [108, 78] on span "несовпаденью." at bounding box center [129, 77] width 43 height 7
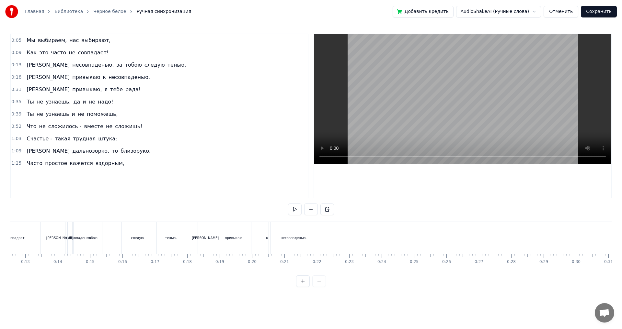
click at [294, 232] on div "несовпаденью." at bounding box center [294, 238] width 46 height 32
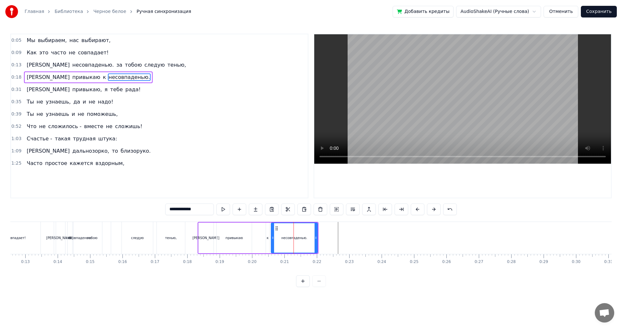
click at [80, 235] on div "тобою" at bounding box center [92, 238] width 37 height 32
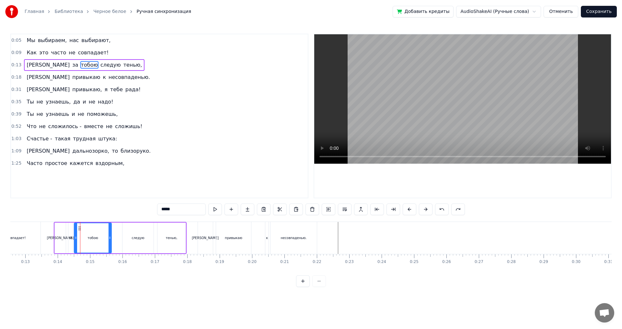
click at [55, 227] on div "[PERSON_NAME]" at bounding box center [60, 238] width 11 height 31
type input "*"
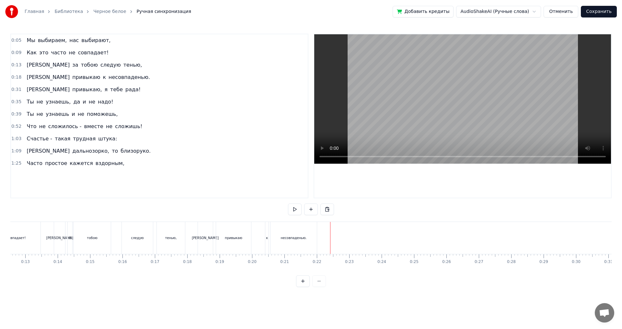
click at [74, 223] on div "тобою" at bounding box center [92, 238] width 38 height 32
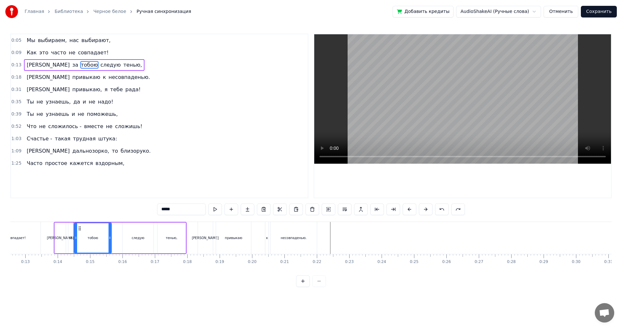
click at [62, 222] on div "Я за тобою следую тенью," at bounding box center [120, 238] width 132 height 32
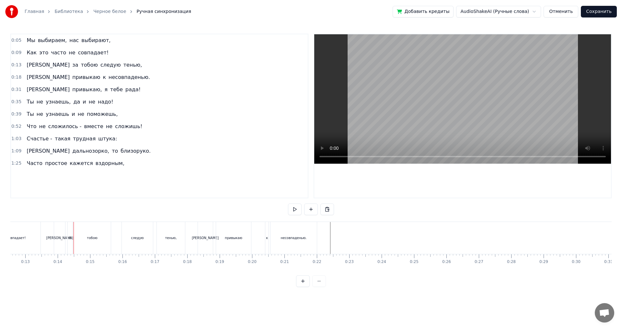
click at [73, 222] on div "Я за тобою следую тенью," at bounding box center [120, 238] width 132 height 32
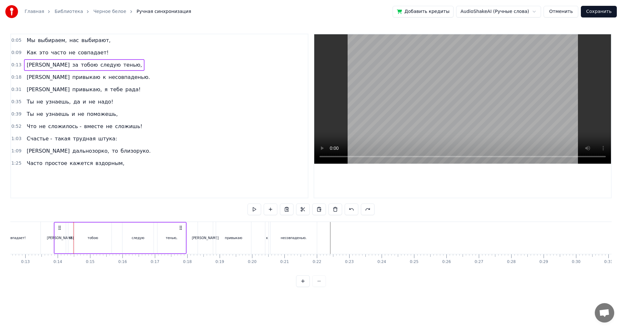
click at [86, 223] on div "тобою" at bounding box center [93, 238] width 38 height 31
click at [175, 225] on div "тенью," at bounding box center [171, 238] width 28 height 31
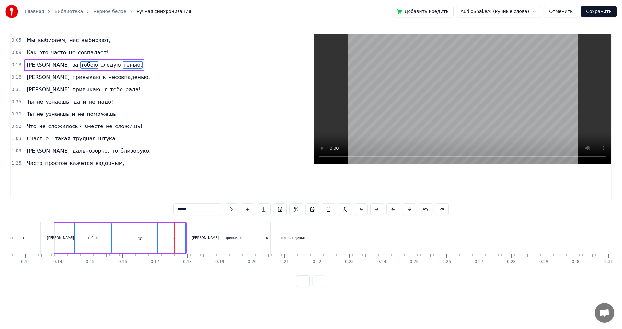
click at [185, 225] on div "тенью," at bounding box center [171, 238] width 27 height 29
click at [73, 229] on div "за" at bounding box center [70, 238] width 5 height 31
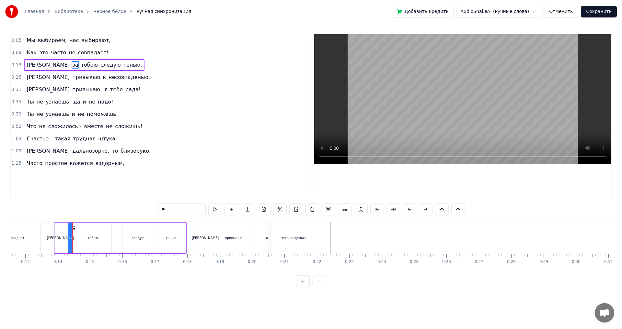
click at [60, 224] on div "[PERSON_NAME]" at bounding box center [60, 238] width 11 height 31
type input "*"
click at [72, 226] on div "за" at bounding box center [70, 238] width 5 height 31
click at [83, 227] on div "тобою" at bounding box center [92, 238] width 37 height 31
click at [131, 228] on div "следую" at bounding box center [137, 238] width 31 height 31
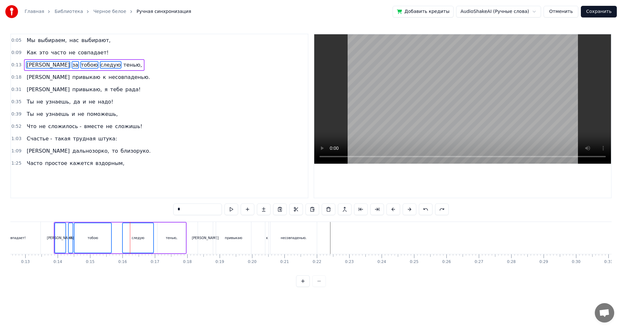
click at [167, 230] on div "тенью," at bounding box center [171, 238] width 28 height 31
click at [207, 230] on div "[PERSON_NAME]" at bounding box center [205, 238] width 15 height 32
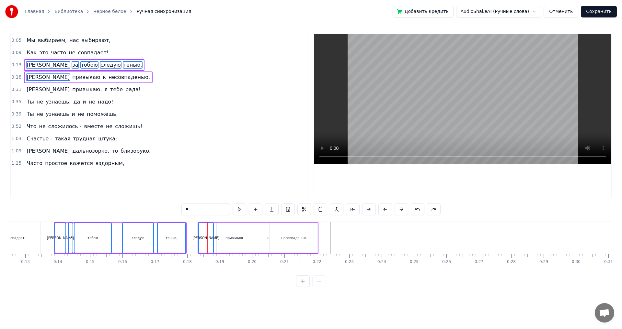
click at [231, 230] on div "привыкаю" at bounding box center [234, 238] width 35 height 31
click at [268, 229] on div "к" at bounding box center [267, 238] width 3 height 31
click at [300, 231] on div "несовпаденью." at bounding box center [294, 238] width 46 height 31
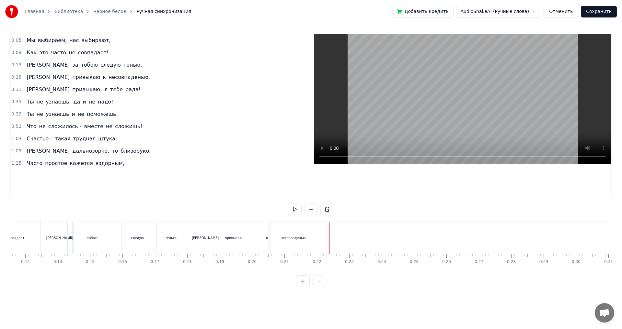
click at [311, 236] on div "несовпаденью." at bounding box center [294, 238] width 46 height 32
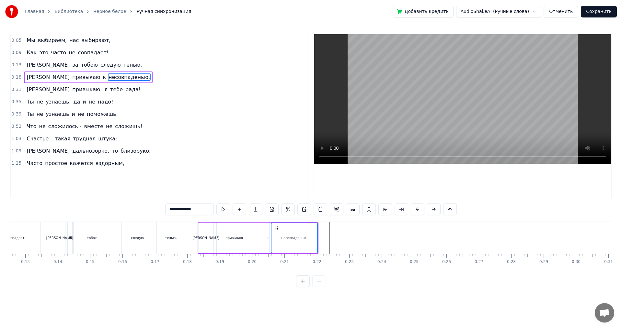
click at [109, 234] on div "тобою" at bounding box center [92, 238] width 37 height 32
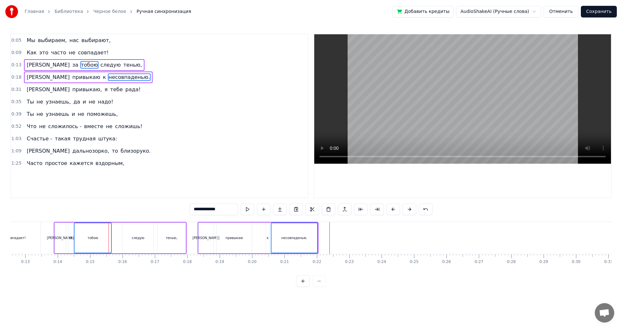
click at [59, 233] on div "[PERSON_NAME]" at bounding box center [60, 238] width 11 height 31
click at [70, 233] on div "за" at bounding box center [70, 238] width 5 height 31
click at [140, 232] on div "следую" at bounding box center [137, 238] width 31 height 31
click at [179, 232] on div "тенью," at bounding box center [171, 238] width 28 height 31
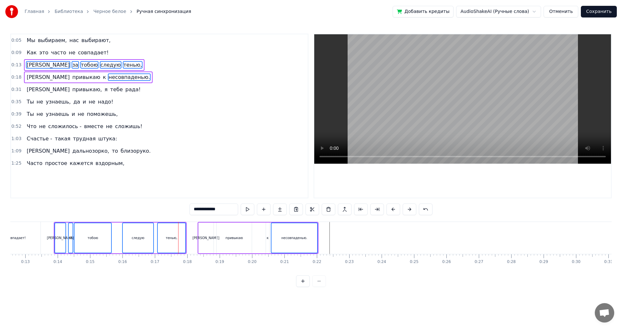
click at [210, 235] on div "[PERSON_NAME]" at bounding box center [206, 238] width 15 height 31
click at [236, 236] on div "привыкаю" at bounding box center [233, 238] width 17 height 5
click at [268, 236] on div "к" at bounding box center [268, 238] width 2 height 5
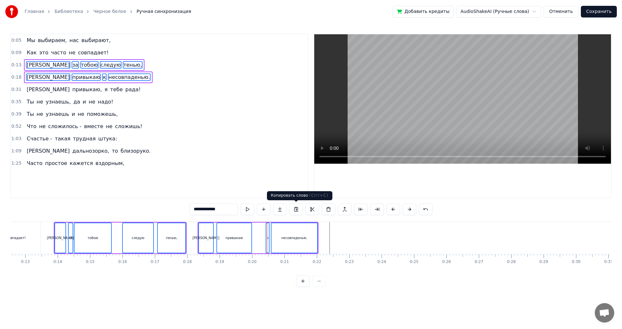
click at [296, 208] on button at bounding box center [296, 210] width 14 height 12
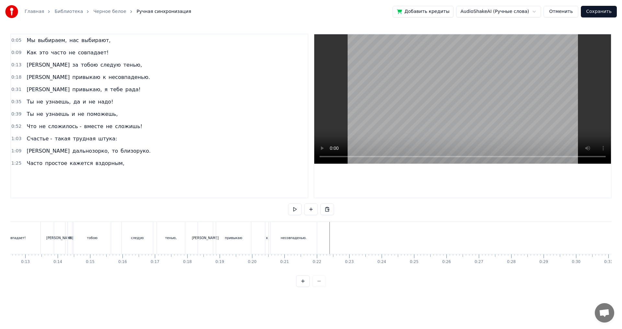
click at [313, 213] on button at bounding box center [311, 210] width 14 height 12
click at [59, 240] on div "[PERSON_NAME]" at bounding box center [59, 238] width 27 height 5
click at [326, 232] on div at bounding box center [326, 238] width 0 height 32
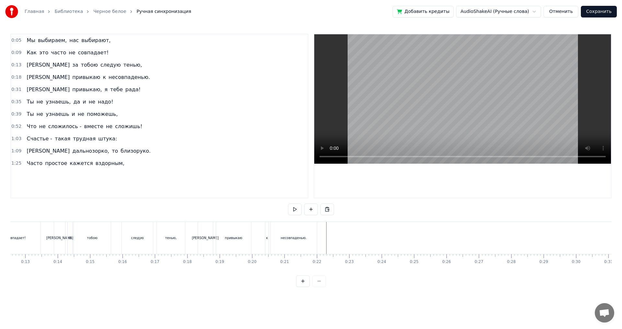
click at [327, 235] on div at bounding box center [326, 238] width 0 height 32
click at [59, 236] on div "[PERSON_NAME]" at bounding box center [59, 238] width 27 height 5
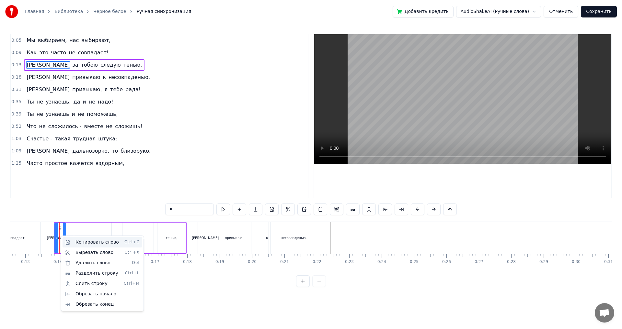
drag, startPoint x: 74, startPoint y: 241, endPoint x: 81, endPoint y: 241, distance: 7.2
click at [74, 241] on div "Копировать слово Ctrl+C" at bounding box center [103, 242] width 80 height 10
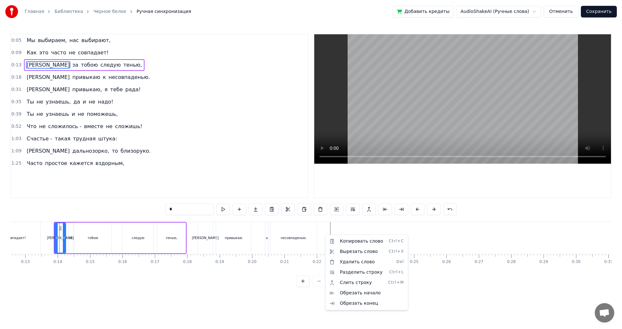
click at [340, 232] on html "Главная Библиотека Черное белое Ручная синхронизация Добавить кредиты AudioShak…" at bounding box center [311, 149] width 622 height 298
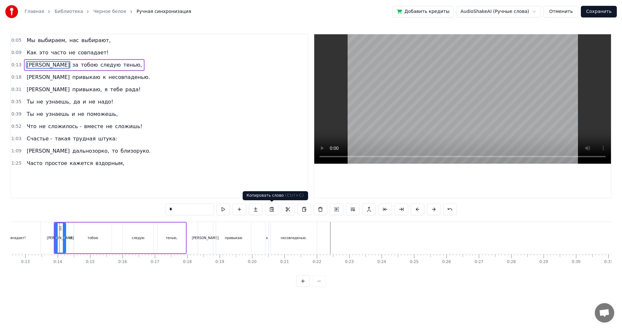
click at [268, 212] on button at bounding box center [272, 210] width 14 height 12
click at [273, 212] on button at bounding box center [272, 210] width 14 height 12
click at [272, 212] on button at bounding box center [272, 210] width 14 height 12
click at [272, 209] on button at bounding box center [272, 210] width 14 height 12
click at [61, 242] on div "[PERSON_NAME]" at bounding box center [60, 238] width 10 height 29
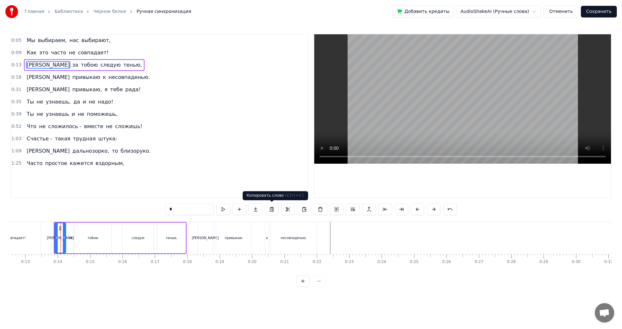
click at [272, 209] on button at bounding box center [272, 210] width 14 height 12
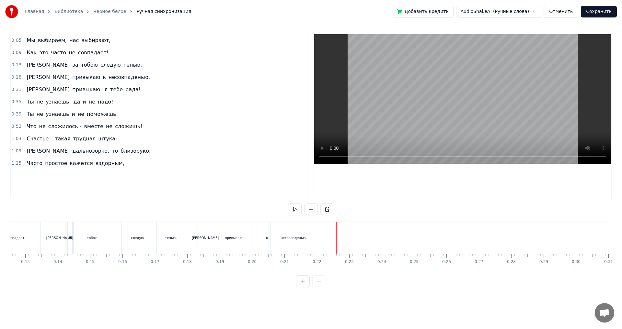
click at [309, 214] on button at bounding box center [311, 210] width 14 height 12
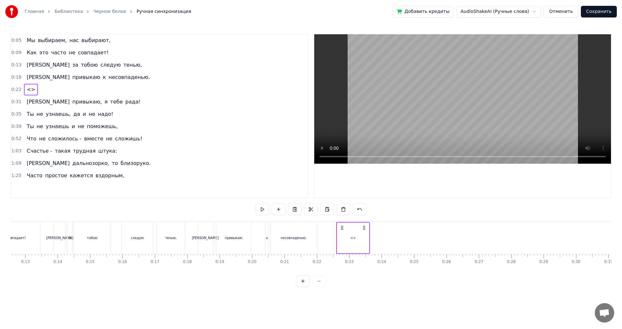
click at [350, 235] on div "<>" at bounding box center [353, 238] width 32 height 31
click at [350, 235] on div "<>" at bounding box center [353, 238] width 31 height 29
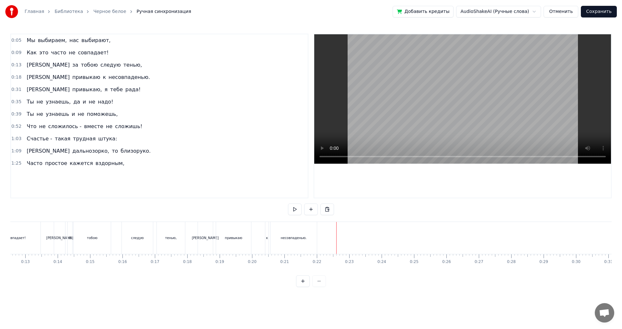
drag, startPoint x: 334, startPoint y: 239, endPoint x: 329, endPoint y: 240, distance: 4.6
click at [310, 212] on button at bounding box center [311, 210] width 14 height 12
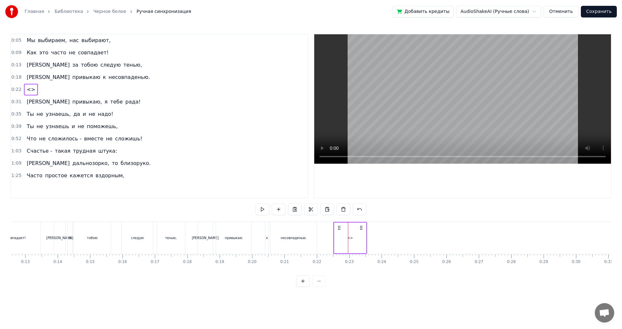
click at [349, 235] on div "<>" at bounding box center [350, 238] width 32 height 32
click at [360, 233] on div "<>" at bounding box center [350, 238] width 32 height 32
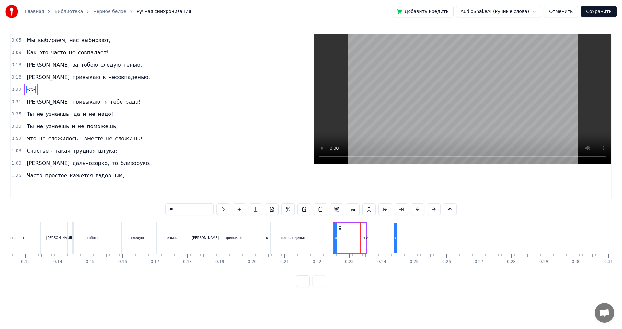
drag, startPoint x: 364, startPoint y: 238, endPoint x: 396, endPoint y: 238, distance: 31.7
click at [396, 238] on icon at bounding box center [395, 238] width 3 height 5
click at [80, 68] on span "тобою" at bounding box center [89, 64] width 18 height 7
type input "*****"
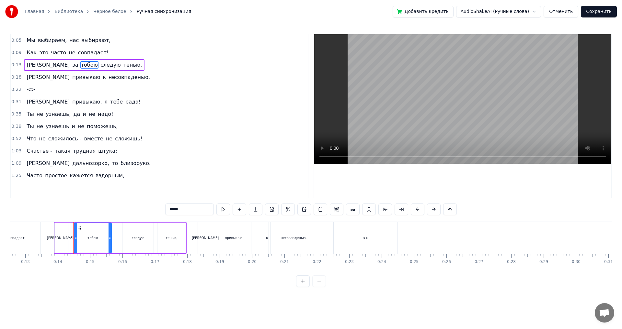
click at [26, 65] on span "[PERSON_NAME]" at bounding box center [48, 65] width 44 height 8
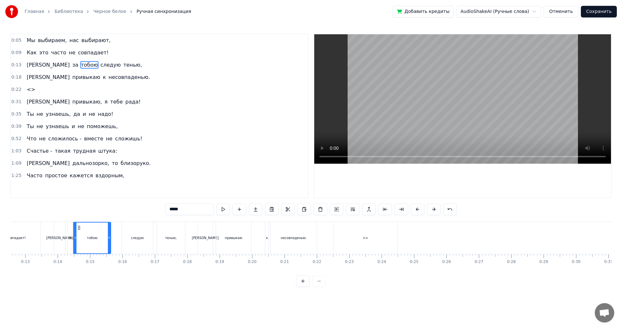
click at [29, 65] on div "Я за тобою следую тенью," at bounding box center [84, 65] width 121 height 12
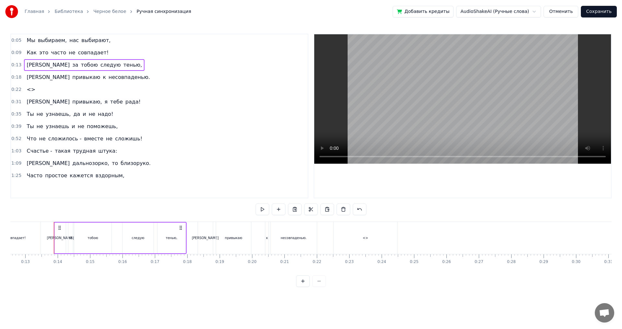
click at [29, 65] on div "Я за тобою следую тенью," at bounding box center [84, 65] width 121 height 12
click at [359, 236] on div "<>" at bounding box center [365, 238] width 63 height 32
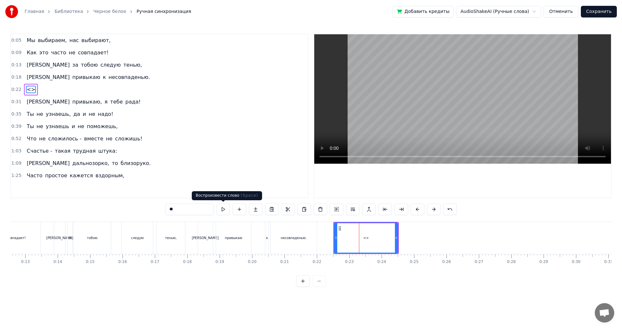
click at [190, 207] on input "**" at bounding box center [189, 210] width 49 height 12
type input "*"
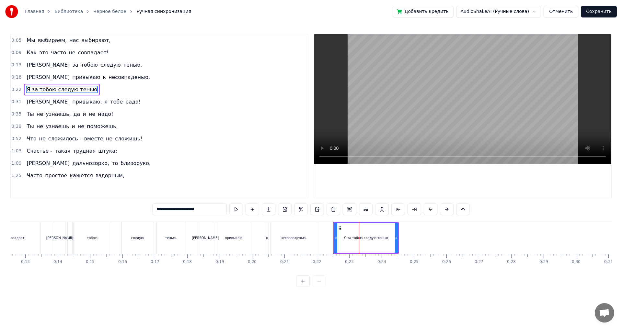
type input "**********"
click at [330, 221] on div "**********" at bounding box center [310, 161] width 601 height 254
click at [359, 232] on div at bounding box center [359, 238] width 0 height 32
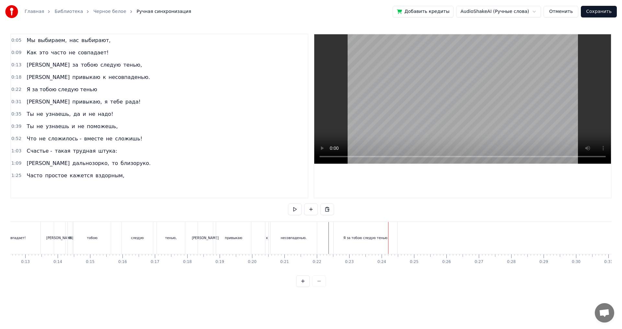
click at [394, 236] on div "Я за тобою следую тенью" at bounding box center [365, 238] width 63 height 32
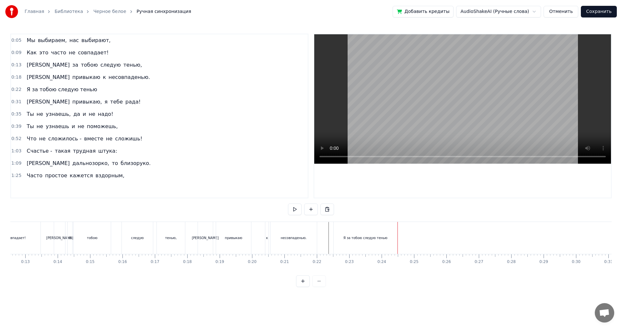
click at [395, 237] on div "Я за тобою следую тенью" at bounding box center [365, 238] width 63 height 32
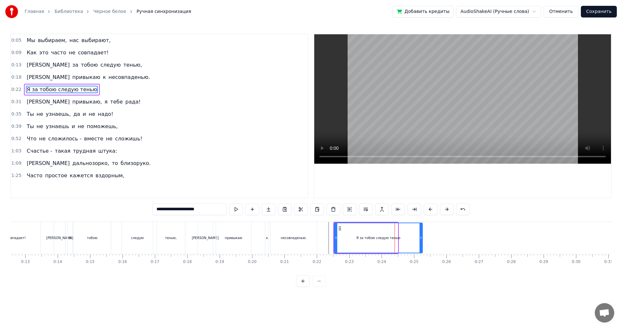
drag, startPoint x: 397, startPoint y: 238, endPoint x: 421, endPoint y: 238, distance: 24.6
click at [421, 238] on icon at bounding box center [421, 238] width 3 height 5
drag, startPoint x: 420, startPoint y: 244, endPoint x: 478, endPoint y: 243, distance: 57.7
click at [478, 243] on div at bounding box center [478, 238] width 3 height 29
click at [217, 210] on input "**********" at bounding box center [189, 210] width 75 height 12
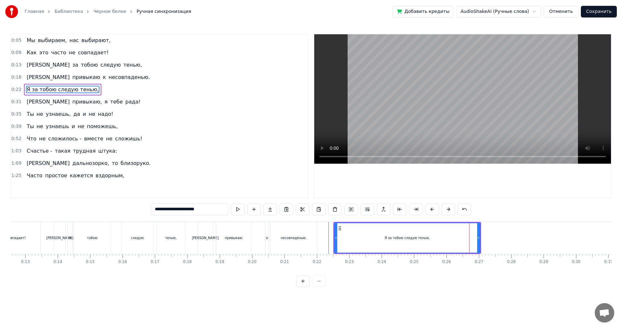
click at [125, 101] on span "рада!" at bounding box center [133, 101] width 17 height 7
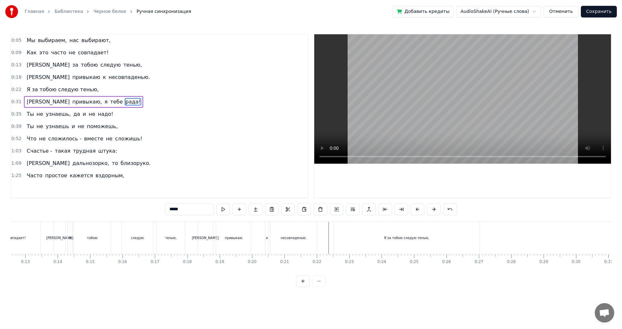
click at [125, 101] on span "рада!" at bounding box center [133, 101] width 17 height 7
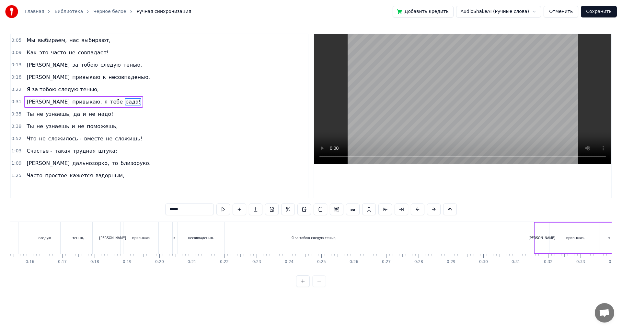
scroll to position [0, 493]
click at [277, 236] on div "Я за тобою следую тенью," at bounding box center [320, 238] width 146 height 32
type input "**********"
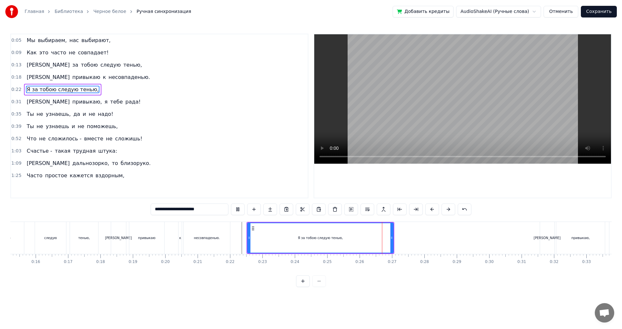
scroll to position [0, 506]
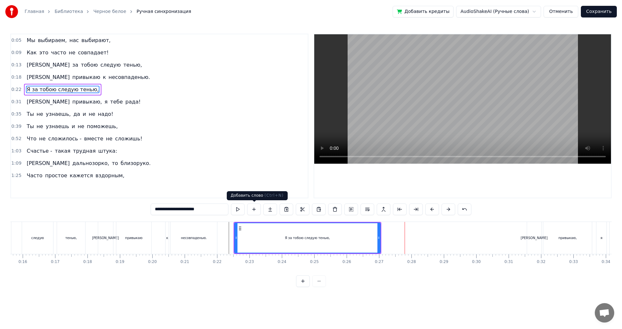
click at [258, 213] on button at bounding box center [254, 210] width 14 height 12
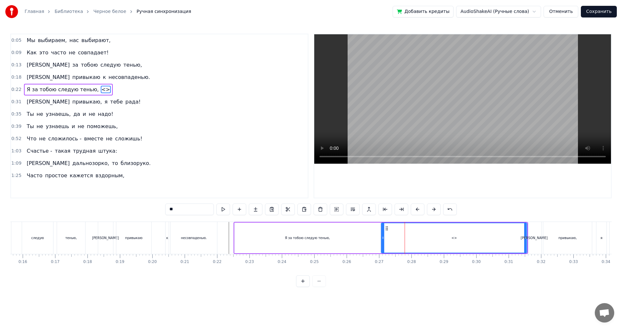
drag, startPoint x: 404, startPoint y: 242, endPoint x: 396, endPoint y: 243, distance: 8.5
click at [396, 243] on div "<>" at bounding box center [454, 238] width 145 height 29
click at [390, 243] on div "<>" at bounding box center [454, 238] width 145 height 29
click at [388, 244] on div "<>" at bounding box center [454, 238] width 145 height 29
click at [191, 212] on input "**" at bounding box center [189, 210] width 49 height 12
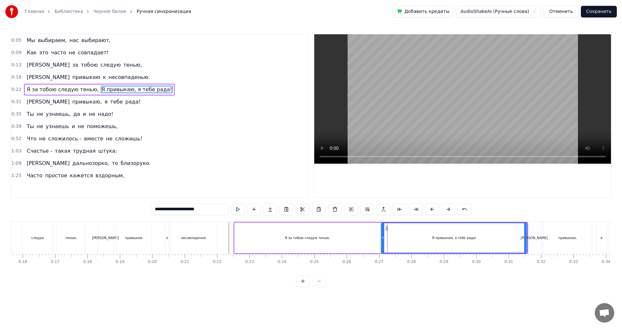
click at [215, 231] on div "несовпаденью." at bounding box center [194, 238] width 46 height 32
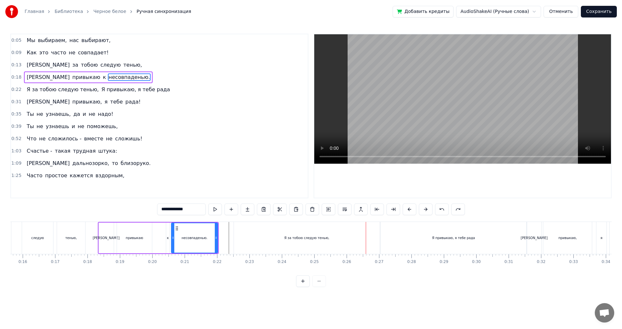
click at [351, 240] on div "Я за тобою следую тенью," at bounding box center [307, 238] width 146 height 32
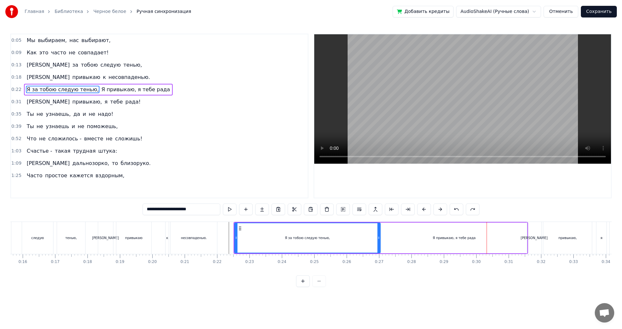
click at [451, 240] on div "Я привыкаю, я тебе рада" at bounding box center [454, 238] width 43 height 5
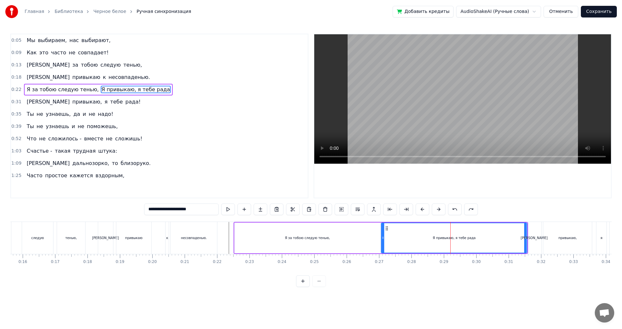
type input "*"
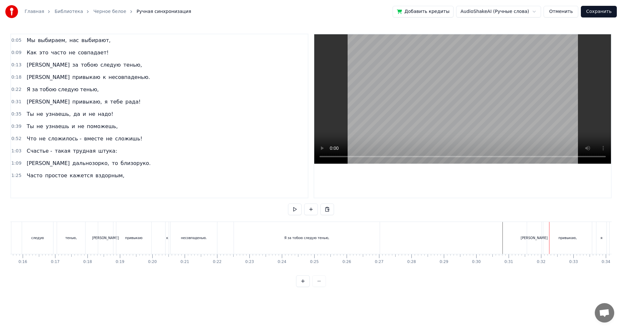
click at [320, 236] on div "Я за тобою следую тенью," at bounding box center [306, 238] width 45 height 5
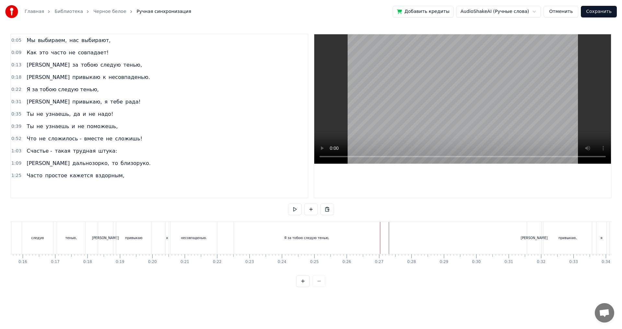
drag, startPoint x: 387, startPoint y: 239, endPoint x: 382, endPoint y: 240, distance: 5.6
click at [312, 210] on button at bounding box center [311, 210] width 14 height 12
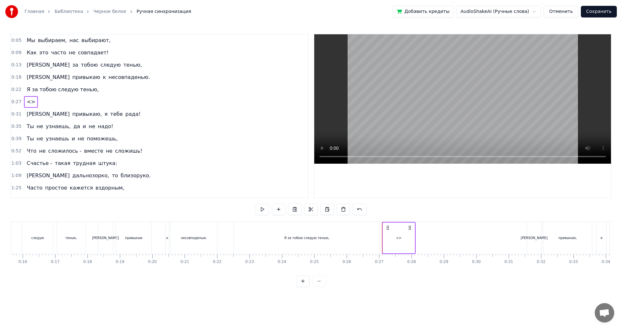
drag, startPoint x: 403, startPoint y: 240, endPoint x: 415, endPoint y: 240, distance: 12.0
click at [403, 240] on div "<>" at bounding box center [398, 238] width 32 height 32
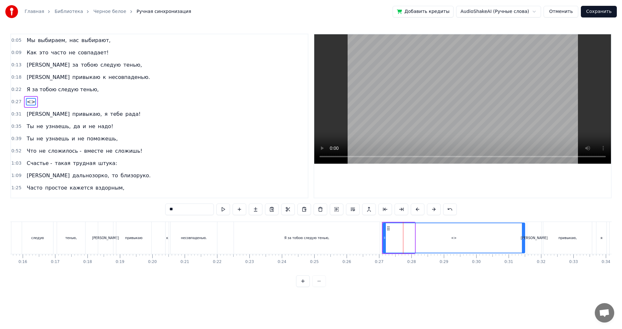
drag, startPoint x: 413, startPoint y: 241, endPoint x: 523, endPoint y: 239, distance: 110.2
click at [523, 239] on div at bounding box center [523, 238] width 3 height 29
click at [383, 244] on div at bounding box center [384, 238] width 3 height 29
click at [388, 236] on div "<>" at bounding box center [453, 238] width 144 height 29
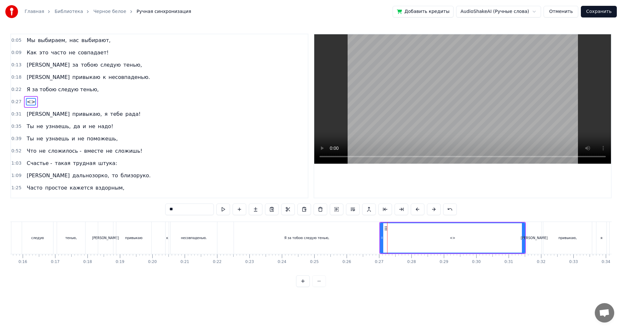
click at [199, 207] on input "**" at bounding box center [189, 210] width 49 height 12
type input "*"
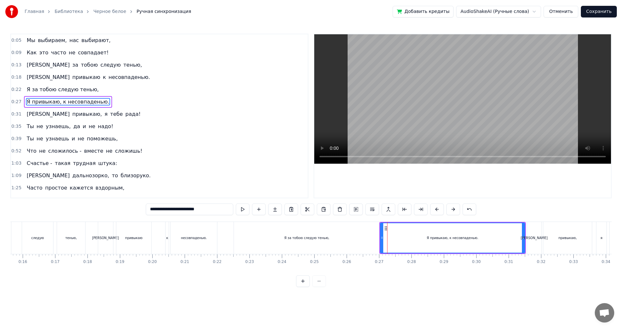
click at [148, 232] on div "привыкаю" at bounding box center [133, 238] width 35 height 32
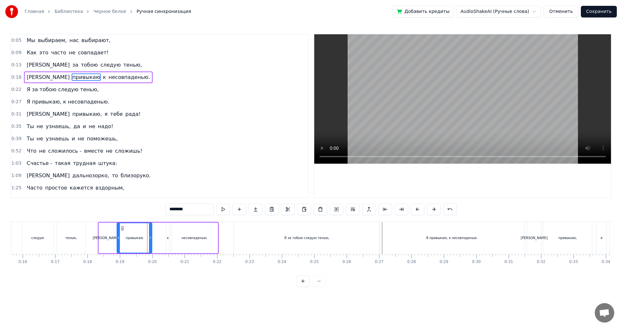
click at [487, 229] on div "Я привыкаю, к несовпаденью." at bounding box center [452, 238] width 144 height 32
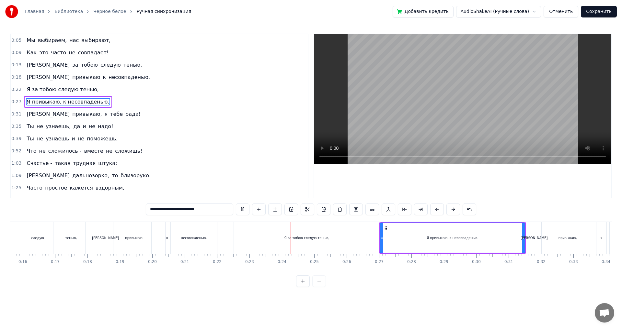
drag, startPoint x: 186, startPoint y: 276, endPoint x: 190, endPoint y: 275, distance: 4.3
click at [190, 271] on div "Мы выбираем, нас выбирают, Как это часто не совпадает! Я за тобою следую тенью,…" at bounding box center [310, 246] width 601 height 49
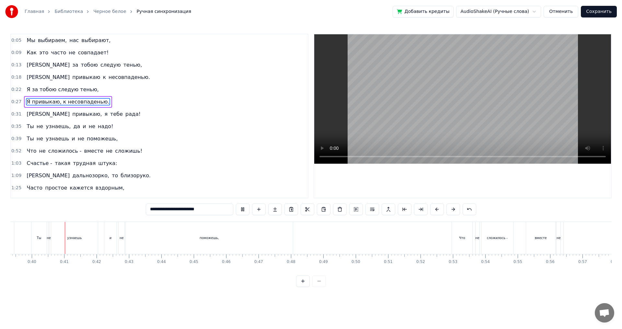
scroll to position [0, 1275]
click at [244, 208] on button at bounding box center [243, 210] width 14 height 12
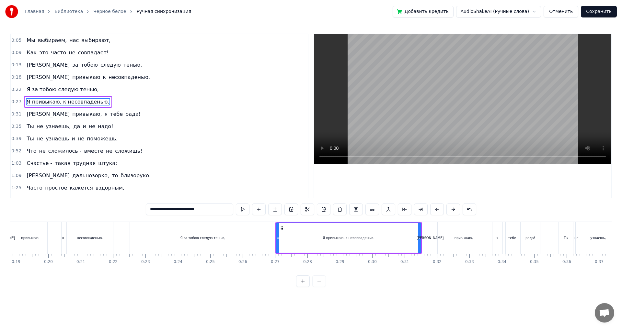
scroll to position [0, 606]
click at [137, 245] on div "Я за тобою следую тенью," at bounding box center [207, 238] width 146 height 32
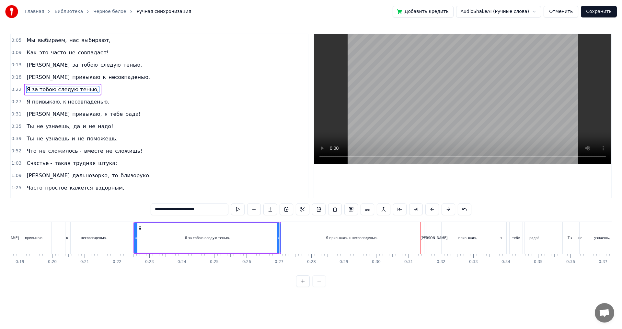
click at [323, 245] on div "Я привыкаю, к несовпаденью." at bounding box center [352, 238] width 144 height 32
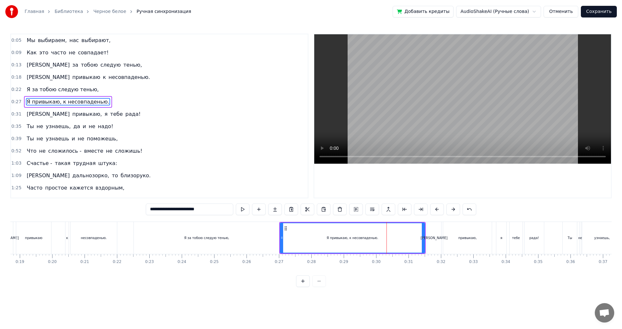
click at [31, 127] on span "Ты" at bounding box center [30, 126] width 8 height 7
type input "**"
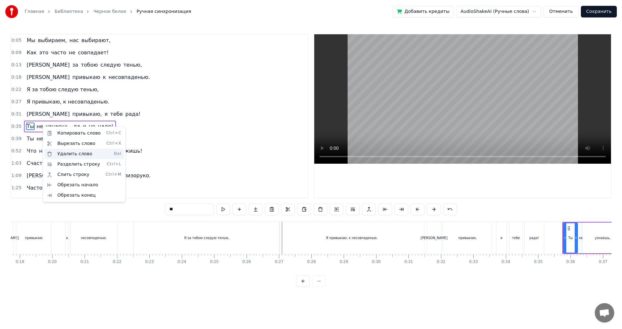
click at [73, 153] on div "Удалить слово Del" at bounding box center [84, 154] width 80 height 10
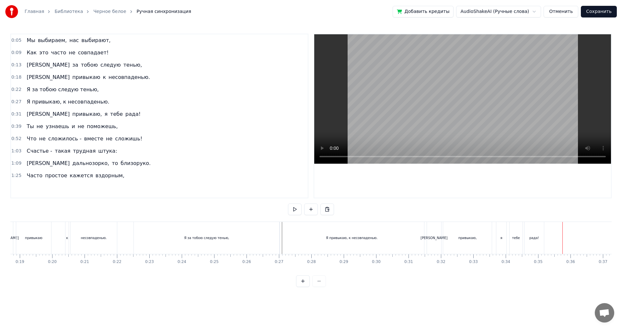
click at [197, 240] on div "Я за тобою следую тенью," at bounding box center [206, 238] width 45 height 5
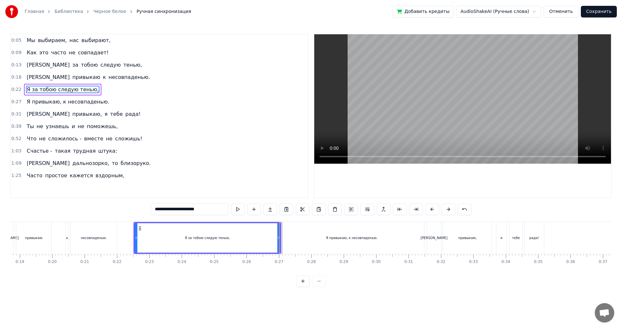
click at [17, 102] on span "0:27" at bounding box center [16, 102] width 10 height 6
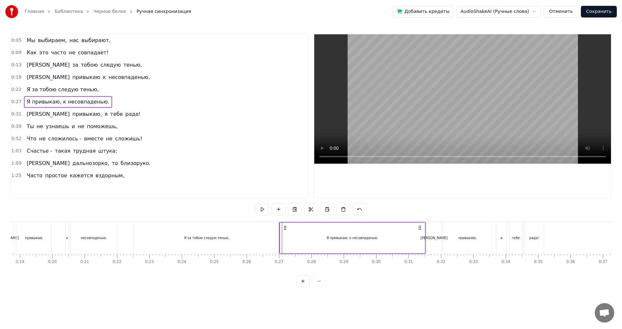
click at [17, 102] on span "0:27" at bounding box center [16, 102] width 10 height 6
click at [206, 235] on div "Я за тобою следую тенью," at bounding box center [207, 238] width 146 height 32
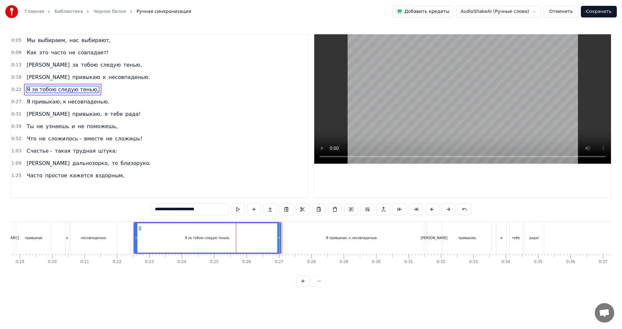
click at [94, 241] on div "несовпаденью." at bounding box center [94, 238] width 46 height 32
type input "**********"
click at [236, 241] on div at bounding box center [236, 238] width 0 height 32
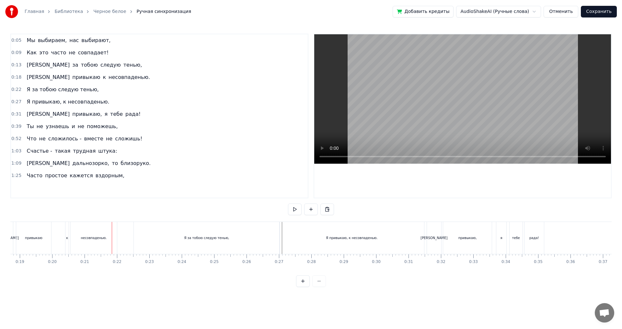
click at [306, 247] on div "Я привыкаю, к несовпаденью." at bounding box center [352, 238] width 144 height 32
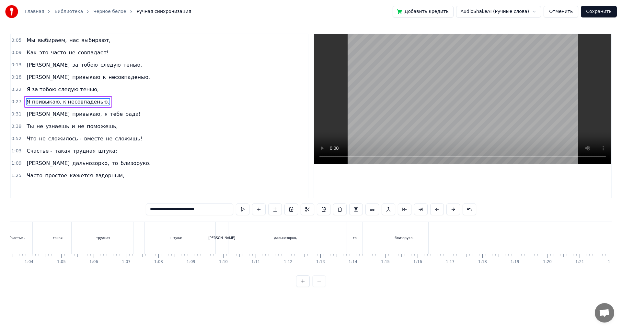
click at [401, 241] on div "близоруко." at bounding box center [404, 238] width 48 height 32
type input "**********"
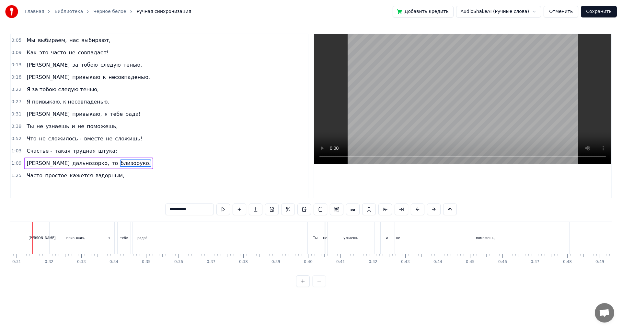
scroll to position [0, 988]
click at [570, 12] on button "Отменить" at bounding box center [561, 12] width 35 height 12
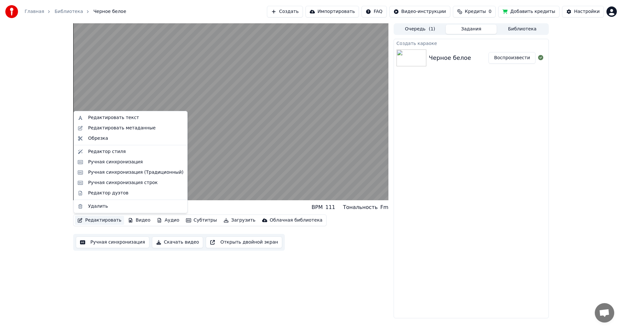
click at [108, 222] on button "Редактировать" at bounding box center [99, 220] width 49 height 9
click at [116, 182] on div "Ручная синхронизация строк" at bounding box center [123, 183] width 70 height 6
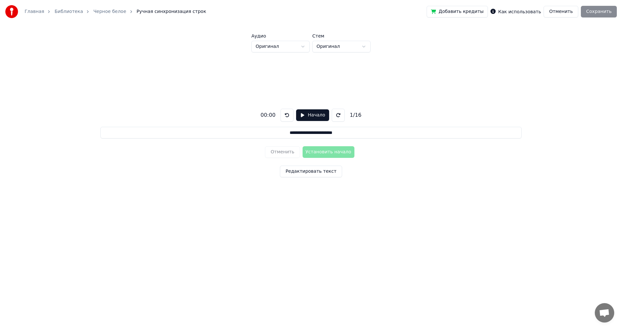
click at [299, 116] on button "Начало" at bounding box center [312, 115] width 33 height 12
click at [313, 151] on button "Установить начало" at bounding box center [329, 152] width 52 height 12
click at [341, 154] on button "Установить конец" at bounding box center [329, 152] width 52 height 12
click at [341, 153] on button "Установить начало" at bounding box center [329, 152] width 52 height 12
click at [349, 154] on button "Установить конец" at bounding box center [329, 152] width 52 height 12
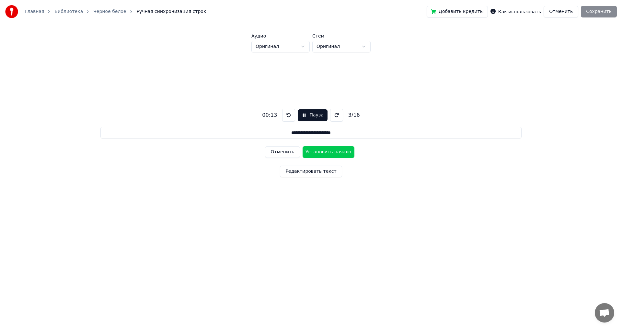
click at [348, 154] on button "Установить начало" at bounding box center [329, 152] width 52 height 12
click at [345, 152] on button "Установить конец" at bounding box center [329, 152] width 52 height 12
click at [345, 152] on button "Установить начало" at bounding box center [329, 152] width 52 height 12
click at [345, 152] on button "Установить конец" at bounding box center [329, 152] width 52 height 12
click at [305, 115] on button "Пауза" at bounding box center [312, 115] width 29 height 12
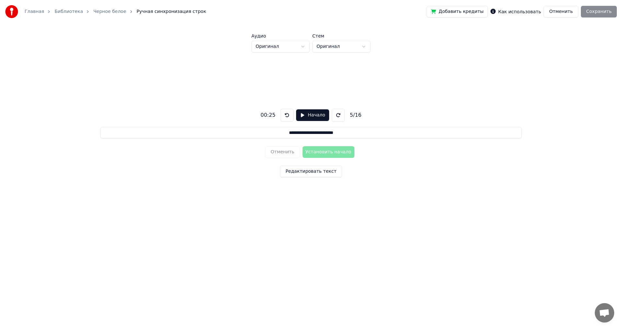
click at [287, 117] on button at bounding box center [287, 115] width 13 height 13
click at [288, 116] on button at bounding box center [287, 115] width 13 height 13
click at [296, 116] on button "Начало" at bounding box center [312, 115] width 33 height 12
click at [301, 114] on button "Пауза" at bounding box center [312, 115] width 29 height 12
click at [286, 114] on button at bounding box center [287, 115] width 13 height 13
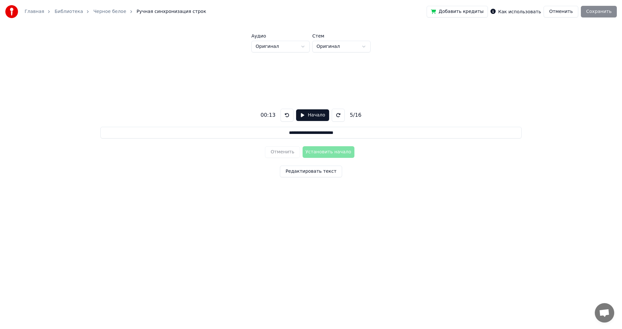
click at [286, 114] on button at bounding box center [287, 115] width 13 height 13
click at [298, 115] on button "Начало" at bounding box center [312, 115] width 33 height 12
click at [304, 134] on input "**********" at bounding box center [310, 133] width 421 height 12
click at [458, 108] on div "**********" at bounding box center [310, 141] width 601 height 179
click at [300, 132] on input "**********" at bounding box center [310, 133] width 421 height 12
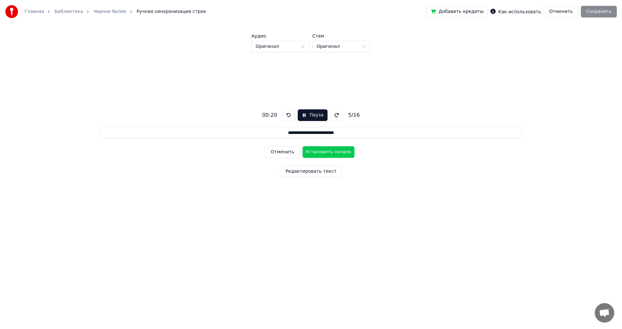
click at [305, 116] on button "Пауза" at bounding box center [312, 115] width 29 height 12
click at [339, 114] on button at bounding box center [338, 115] width 13 height 13
click at [334, 115] on button at bounding box center [338, 115] width 13 height 13
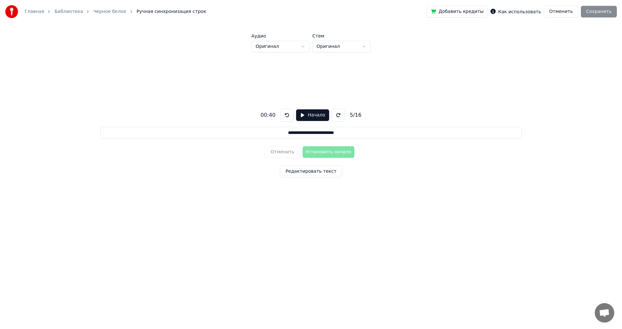
click at [334, 115] on button at bounding box center [338, 115] width 13 height 13
click at [304, 51] on html "**********" at bounding box center [311, 121] width 622 height 242
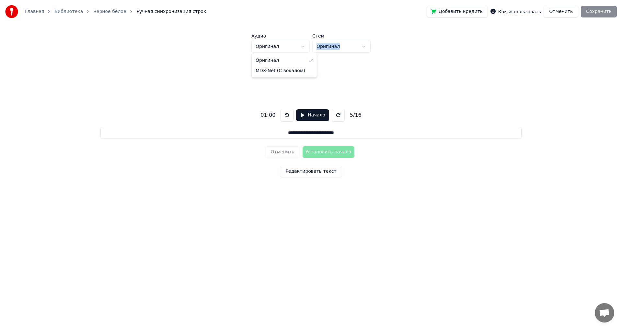
click at [304, 51] on html "**********" at bounding box center [311, 121] width 622 height 242
click at [358, 51] on html "**********" at bounding box center [311, 121] width 622 height 242
click at [361, 50] on html "**********" at bounding box center [311, 121] width 622 height 242
click at [304, 50] on html "**********" at bounding box center [311, 121] width 622 height 242
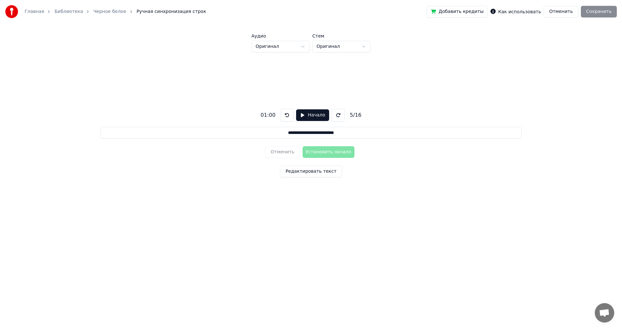
click at [301, 167] on button "Редактировать текст" at bounding box center [311, 172] width 62 height 12
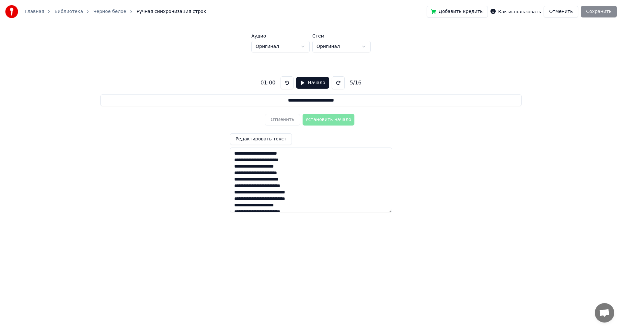
click at [288, 86] on button at bounding box center [287, 82] width 13 height 13
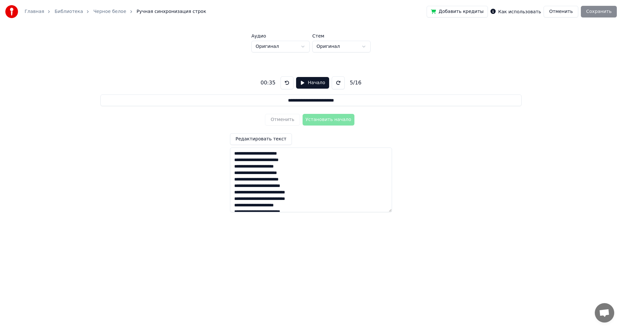
click at [288, 86] on button at bounding box center [287, 82] width 13 height 13
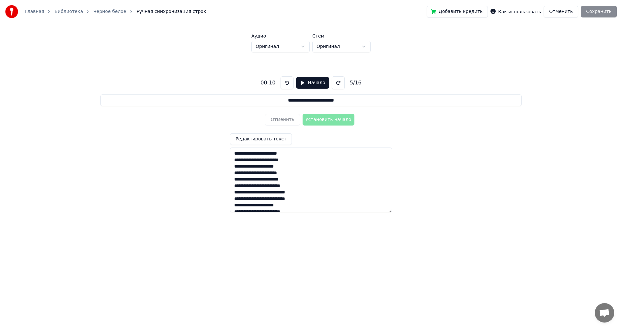
click at [288, 86] on button at bounding box center [287, 82] width 13 height 13
click at [298, 83] on button "Начало" at bounding box center [312, 83] width 33 height 12
click at [286, 153] on textarea "**********" at bounding box center [311, 180] width 162 height 65
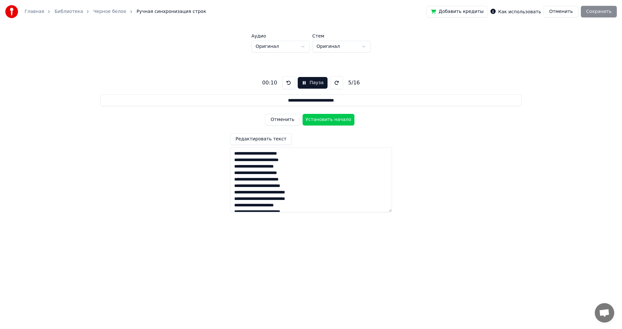
drag, startPoint x: 235, startPoint y: 167, endPoint x: 290, endPoint y: 165, distance: 54.8
click at [290, 165] on textarea "**********" at bounding box center [311, 180] width 162 height 65
click at [297, 168] on textarea "**********" at bounding box center [311, 180] width 162 height 65
drag, startPoint x: 302, startPoint y: 173, endPoint x: 235, endPoint y: 166, distance: 67.2
click at [235, 166] on textarea "**********" at bounding box center [311, 180] width 162 height 65
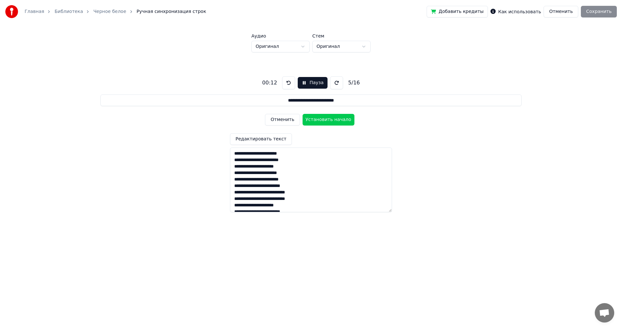
click at [299, 175] on textarea "**********" at bounding box center [311, 180] width 162 height 65
type input "**********"
type textarea "**********"
paste textarea "**********"
type input "**********"
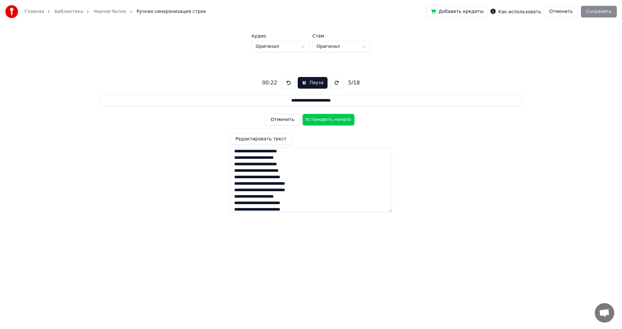
scroll to position [22, 0]
drag, startPoint x: 233, startPoint y: 171, endPoint x: 312, endPoint y: 190, distance: 81.3
click at [312, 190] on textarea "**********" at bounding box center [311, 180] width 162 height 65
click at [321, 181] on textarea "**********" at bounding box center [311, 180] width 162 height 65
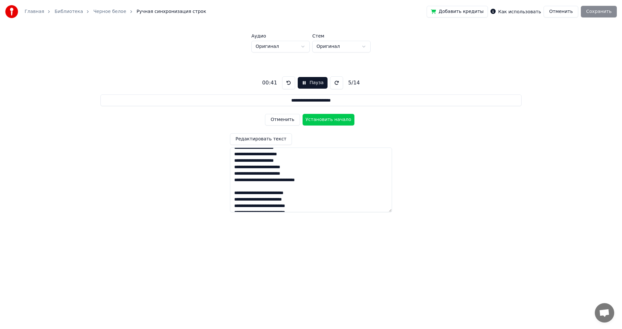
scroll to position [38, 0]
paste textarea "**********"
drag, startPoint x: 234, startPoint y: 178, endPoint x: 321, endPoint y: 181, distance: 87.2
click at [321, 181] on textarea "**********" at bounding box center [311, 180] width 162 height 65
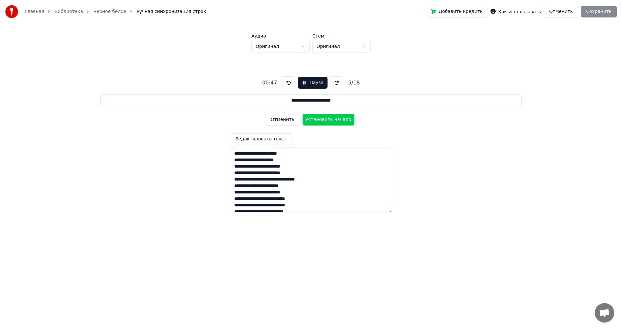
click at [321, 181] on textarea "**********" at bounding box center [311, 180] width 162 height 65
paste textarea "**********"
click at [281, 166] on textarea "**********" at bounding box center [311, 180] width 162 height 65
drag, startPoint x: 235, startPoint y: 166, endPoint x: 289, endPoint y: 167, distance: 54.1
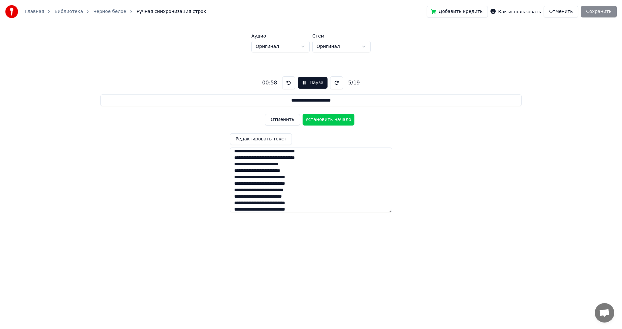
click at [289, 167] on textarea "**********" at bounding box center [311, 180] width 162 height 65
click at [304, 168] on textarea "**********" at bounding box center [311, 180] width 162 height 65
click at [250, 176] on textarea "**********" at bounding box center [311, 180] width 162 height 65
drag, startPoint x: 300, startPoint y: 185, endPoint x: 235, endPoint y: 184, distance: 64.8
click at [235, 184] on textarea "**********" at bounding box center [311, 180] width 162 height 65
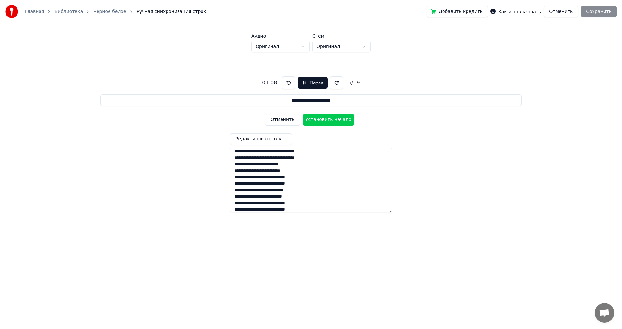
click at [307, 184] on textarea "**********" at bounding box center [311, 180] width 162 height 65
paste textarea "**********"
drag, startPoint x: 308, startPoint y: 178, endPoint x: 234, endPoint y: 178, distance: 74.2
click at [234, 178] on textarea "**********" at bounding box center [311, 180] width 162 height 65
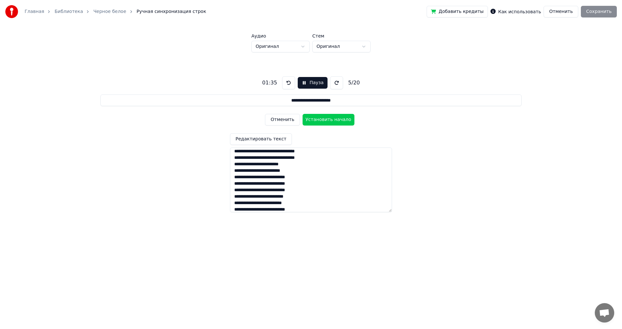
click at [309, 185] on textarea "**********" at bounding box center [311, 180] width 162 height 65
paste textarea "**********"
drag, startPoint x: 302, startPoint y: 179, endPoint x: 233, endPoint y: 179, distance: 69.0
click at [233, 179] on textarea "**********" at bounding box center [311, 180] width 162 height 65
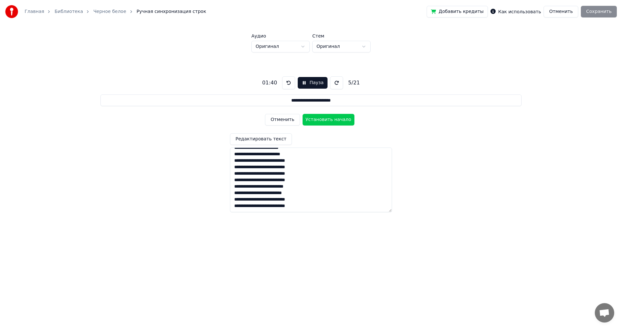
click at [308, 181] on textarea "**********" at bounding box center [311, 180] width 162 height 65
paste textarea "**********"
drag, startPoint x: 308, startPoint y: 205, endPoint x: 227, endPoint y: 189, distance: 82.3
click at [227, 189] on div "**********" at bounding box center [310, 141] width 601 height 179
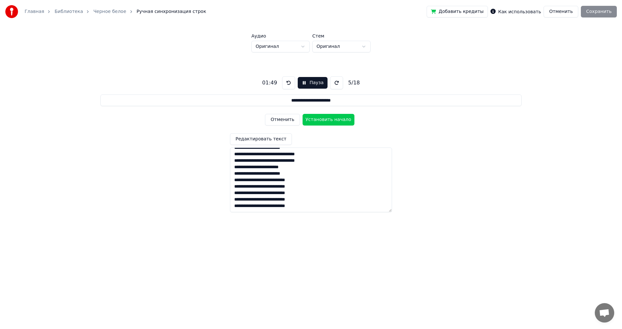
scroll to position [58, 0]
type textarea "**********"
click at [408, 137] on div "**********" at bounding box center [310, 141] width 601 height 179
click at [296, 81] on button "Начало" at bounding box center [312, 83] width 33 height 12
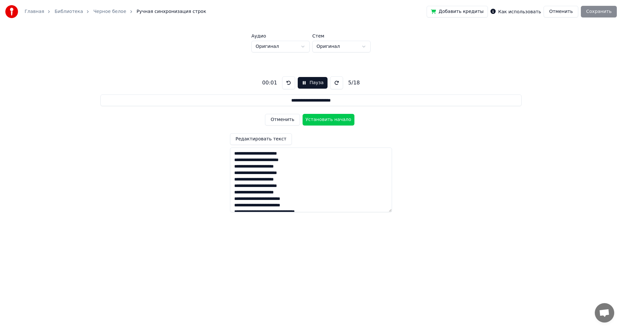
click at [236, 155] on textarea "**********" at bounding box center [311, 180] width 162 height 65
click at [232, 155] on textarea "**********" at bounding box center [311, 180] width 162 height 65
click at [286, 80] on button at bounding box center [288, 82] width 13 height 13
click at [301, 82] on button "Пауза" at bounding box center [312, 83] width 29 height 12
click at [300, 82] on button "Начало" at bounding box center [312, 83] width 33 height 12
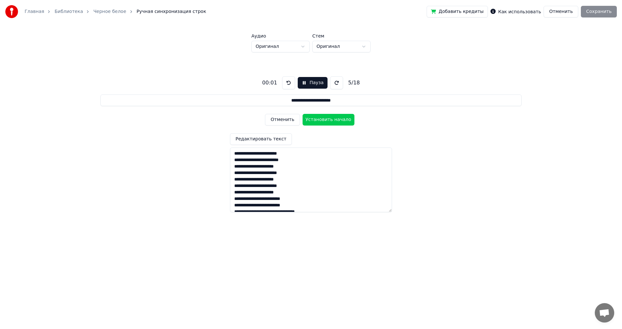
click at [300, 83] on button "Пауза" at bounding box center [312, 83] width 29 height 12
click at [337, 99] on input "**********" at bounding box center [310, 101] width 421 height 12
click at [258, 153] on textarea "**********" at bounding box center [311, 180] width 162 height 65
click at [240, 154] on textarea "**********" at bounding box center [311, 180] width 162 height 65
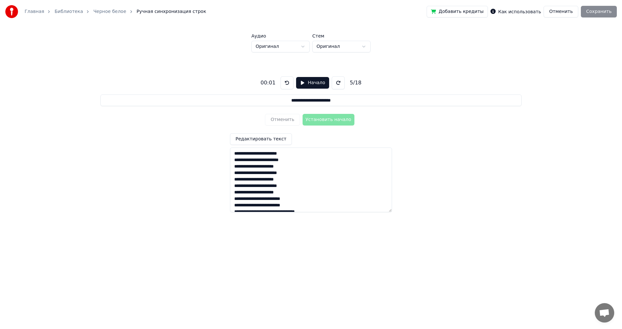
click at [235, 155] on textarea "**********" at bounding box center [311, 180] width 162 height 65
click at [334, 156] on textarea "**********" at bounding box center [311, 180] width 162 height 65
click at [397, 122] on div "**********" at bounding box center [310, 141] width 601 height 179
click at [448, 111] on div "**********" at bounding box center [310, 141] width 601 height 179
click at [604, 8] on div "Добавить кредиты Как использовать Отменить Сохранить" at bounding box center [522, 12] width 190 height 12
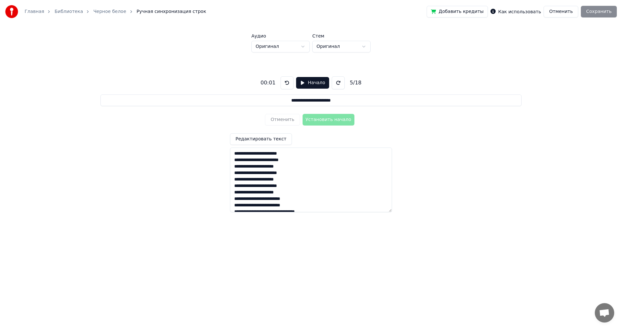
click at [318, 104] on input "**********" at bounding box center [310, 101] width 421 height 12
click at [289, 174] on textarea "**********" at bounding box center [311, 180] width 162 height 65
click at [339, 100] on input "**********" at bounding box center [310, 101] width 421 height 12
click at [330, 101] on input "**********" at bounding box center [310, 101] width 421 height 12
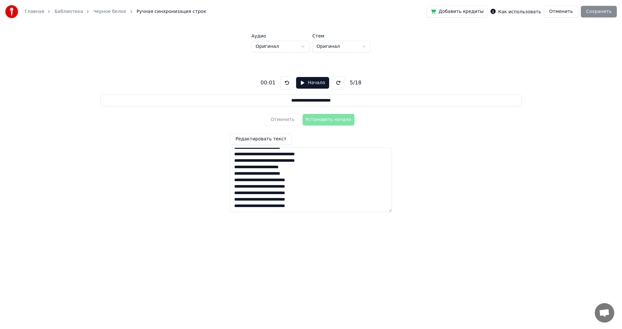
click at [330, 101] on input "**********" at bounding box center [310, 101] width 421 height 12
click at [345, 100] on input "**********" at bounding box center [310, 101] width 421 height 12
type input "**********"
click at [297, 51] on html "**********" at bounding box center [311, 121] width 622 height 242
click at [294, 50] on html "**********" at bounding box center [311, 121] width 622 height 242
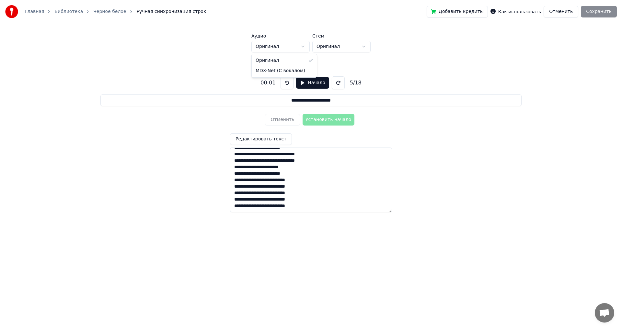
click at [327, 47] on html "**********" at bounding box center [311, 121] width 622 height 242
click at [331, 50] on html "**********" at bounding box center [311, 121] width 622 height 242
click at [299, 83] on button "Начало" at bounding box center [312, 83] width 33 height 12
click at [302, 82] on button "Пауза" at bounding box center [312, 83] width 29 height 12
click at [268, 190] on textarea "**********" at bounding box center [311, 180] width 162 height 65
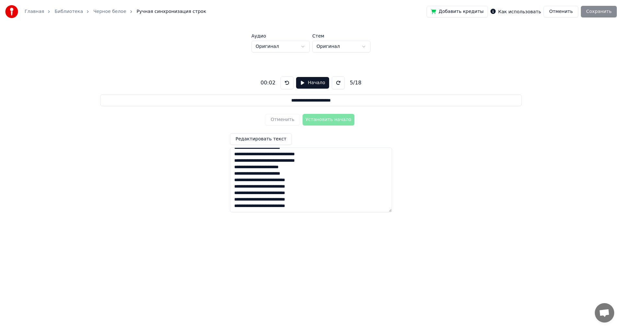
click at [565, 12] on button "Отменить" at bounding box center [561, 12] width 35 height 12
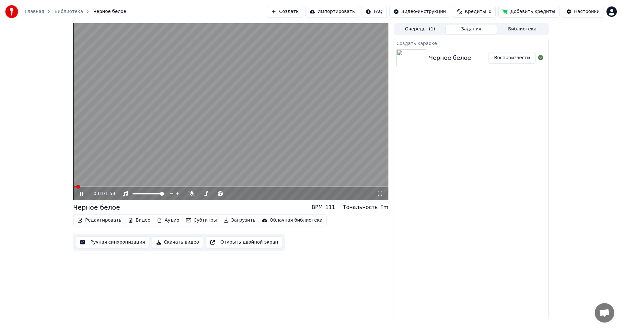
click at [123, 238] on button "Ручная синхронизация" at bounding box center [113, 243] width 74 height 12
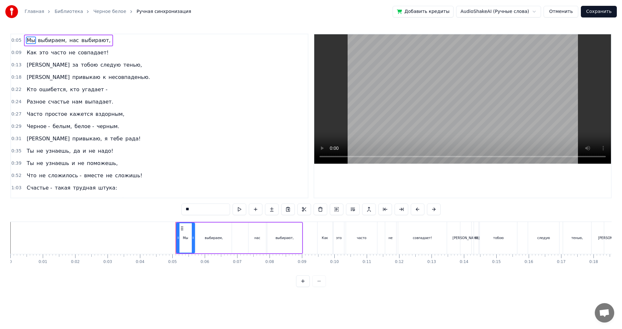
click at [565, 10] on button "Отменить" at bounding box center [561, 12] width 35 height 12
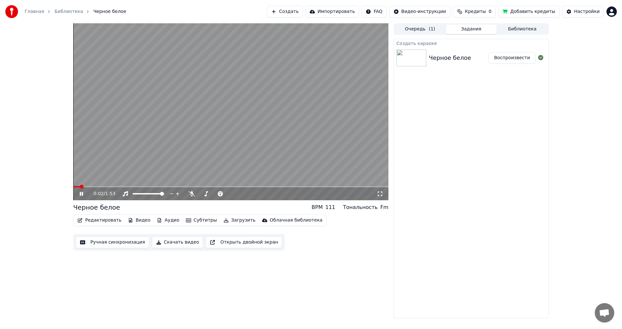
click at [186, 220] on icon "button" at bounding box center [188, 220] width 5 height 5
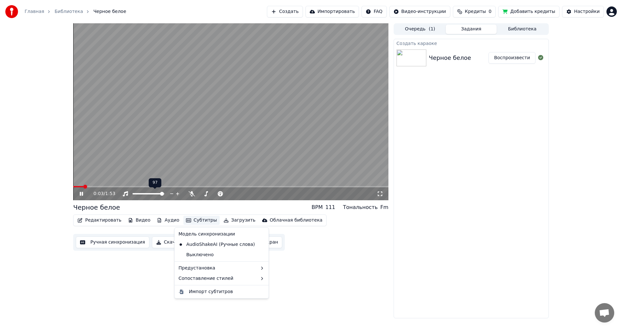
click at [138, 181] on video at bounding box center [230, 111] width 315 height 177
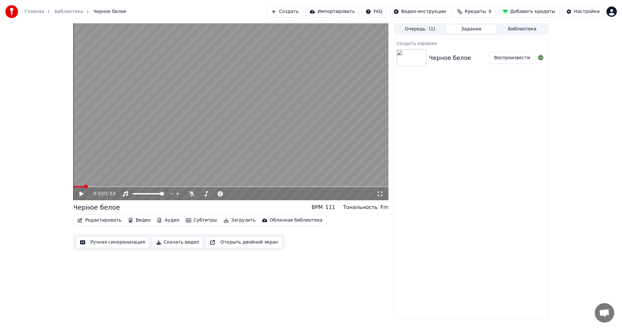
click at [102, 220] on button "Редактировать" at bounding box center [99, 220] width 49 height 9
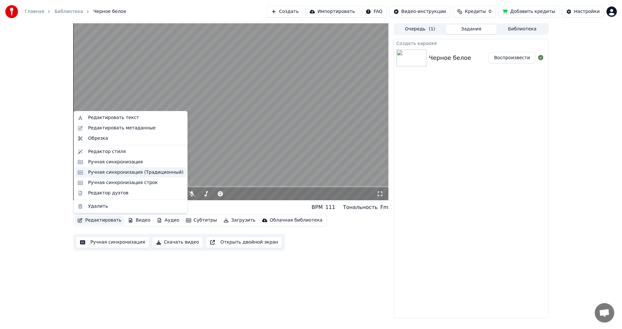
click at [134, 176] on div "Ручная синхронизация (Традиционный)" at bounding box center [135, 172] width 95 height 6
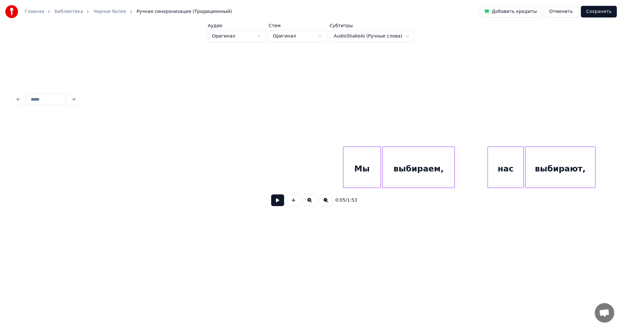
click at [561, 15] on button "Отменить" at bounding box center [561, 12] width 35 height 12
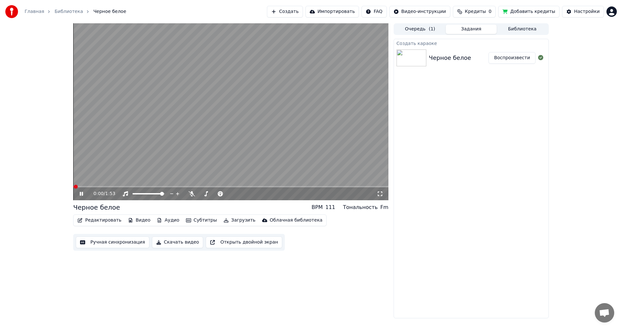
click at [107, 219] on button "Редактировать" at bounding box center [99, 220] width 49 height 9
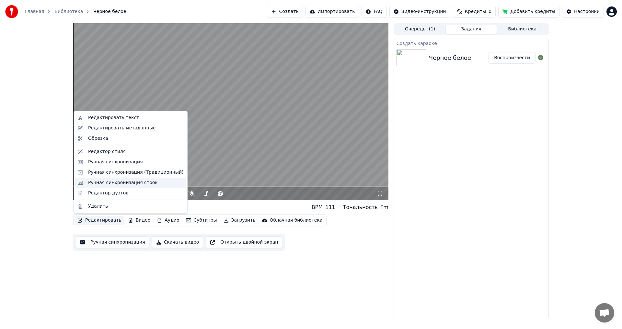
click at [128, 186] on div "Ручная синхронизация строк" at bounding box center [130, 183] width 111 height 10
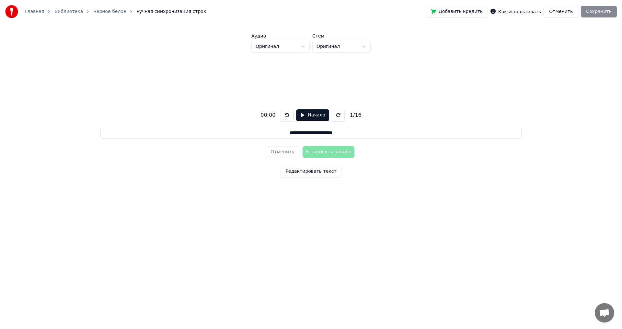
click at [302, 171] on button "Редактировать текст" at bounding box center [311, 172] width 62 height 12
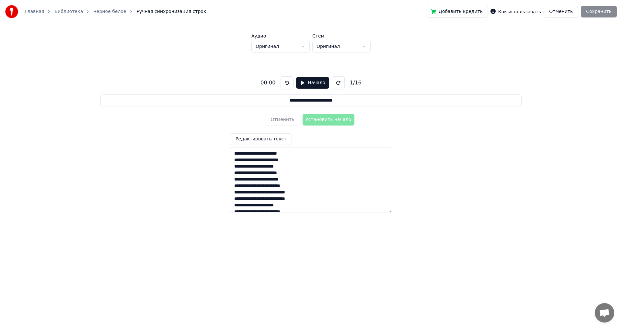
click at [236, 155] on textarea "**********" at bounding box center [311, 180] width 162 height 65
paste textarea "**********"
type textarea "**********"
click at [300, 84] on button "Начало" at bounding box center [312, 83] width 33 height 12
click at [321, 120] on button "Установить начало" at bounding box center [329, 120] width 52 height 12
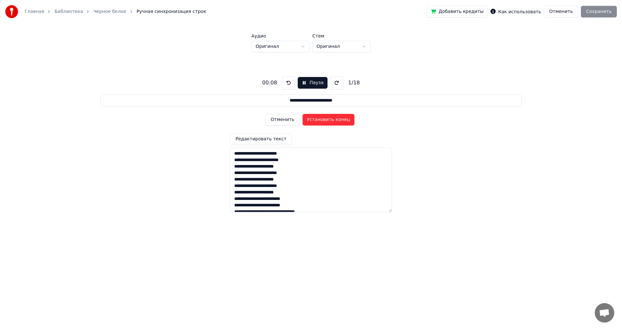
click at [328, 119] on button "Установить конец" at bounding box center [329, 120] width 52 height 12
click at [328, 119] on button "Установить начало" at bounding box center [329, 120] width 52 height 12
click at [328, 121] on button "Установить конец" at bounding box center [329, 120] width 52 height 12
click at [328, 121] on button "Установить начало" at bounding box center [329, 120] width 52 height 12
click at [328, 121] on button "Установить конец" at bounding box center [329, 120] width 52 height 12
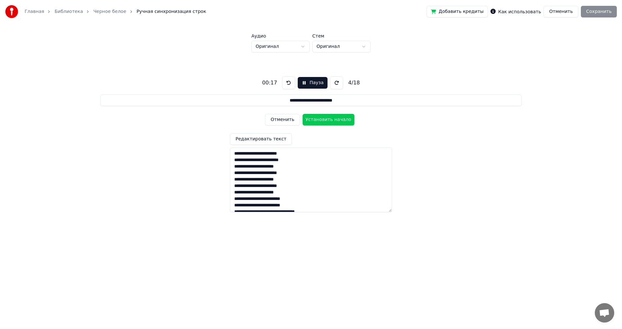
click at [328, 121] on button "Установить начало" at bounding box center [329, 120] width 52 height 12
click at [328, 121] on button "Установить конец" at bounding box center [329, 120] width 52 height 12
click at [328, 121] on button "Установить начало" at bounding box center [329, 120] width 52 height 12
click at [328, 121] on button "Установить конец" at bounding box center [329, 120] width 52 height 12
click at [328, 121] on button "Установить начало" at bounding box center [329, 120] width 52 height 12
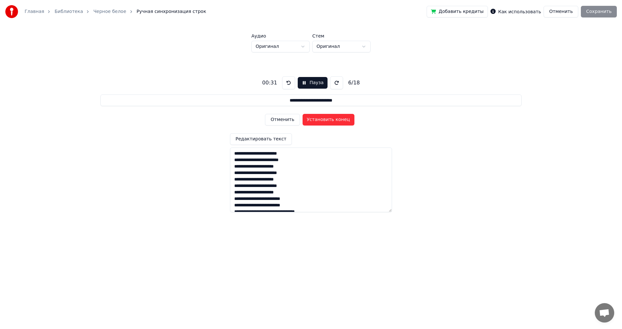
click at [328, 121] on button "Установить конец" at bounding box center [329, 120] width 52 height 12
click at [328, 121] on button "Установить начало" at bounding box center [329, 120] width 52 height 12
click at [328, 121] on button "Установить конец" at bounding box center [329, 120] width 52 height 12
click at [328, 121] on button "Установить начало" at bounding box center [329, 120] width 52 height 12
click at [328, 121] on button "Установить конец" at bounding box center [329, 120] width 52 height 12
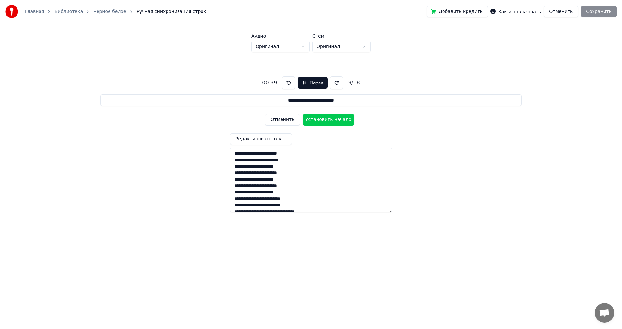
click at [328, 121] on button "Установить начало" at bounding box center [329, 120] width 52 height 12
click at [328, 121] on button "Установить конец" at bounding box center [329, 120] width 52 height 12
click at [328, 121] on button "Установить начало" at bounding box center [329, 120] width 52 height 12
click at [328, 121] on button "Установить конец" at bounding box center [329, 120] width 52 height 12
click at [328, 121] on button "Установить начало" at bounding box center [329, 120] width 52 height 12
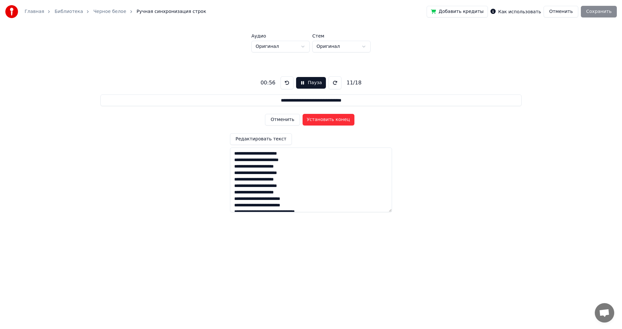
click at [328, 121] on button "Установить конец" at bounding box center [329, 120] width 52 height 12
click at [328, 121] on button "Установить начало" at bounding box center [329, 120] width 52 height 12
click at [328, 121] on button "Установить конец" at bounding box center [329, 120] width 52 height 12
click at [328, 121] on button "Установить начало" at bounding box center [329, 120] width 52 height 12
click at [328, 121] on button "Установить конец" at bounding box center [329, 120] width 52 height 12
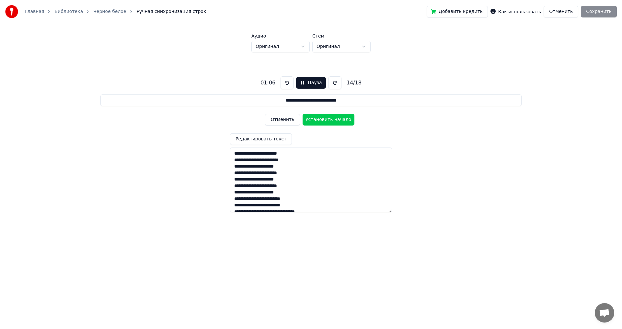
click at [328, 121] on button "Установить начало" at bounding box center [329, 120] width 52 height 12
click at [328, 121] on button "Установить конец" at bounding box center [329, 120] width 52 height 12
click at [328, 121] on button "Установить начало" at bounding box center [329, 120] width 52 height 12
click at [328, 121] on button "Установить конец" at bounding box center [329, 120] width 52 height 12
click at [333, 122] on button "Установить начало" at bounding box center [329, 120] width 52 height 12
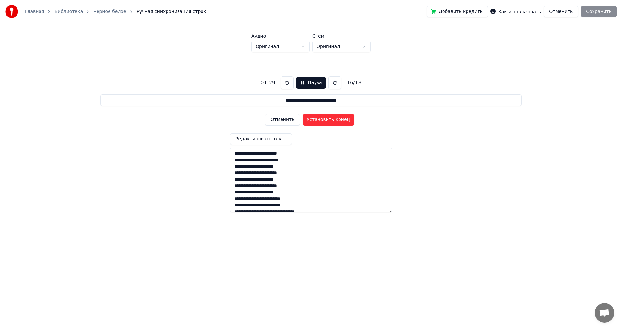
click at [336, 120] on button "Установить конец" at bounding box center [329, 120] width 52 height 12
type input "**********"
click at [336, 120] on button "Установить начало" at bounding box center [329, 120] width 52 height 12
click at [336, 120] on button "Установить конец" at bounding box center [329, 120] width 52 height 12
click at [603, 16] on div "Добавить кредиты Как использовать Отменить Сохранить" at bounding box center [522, 12] width 190 height 12
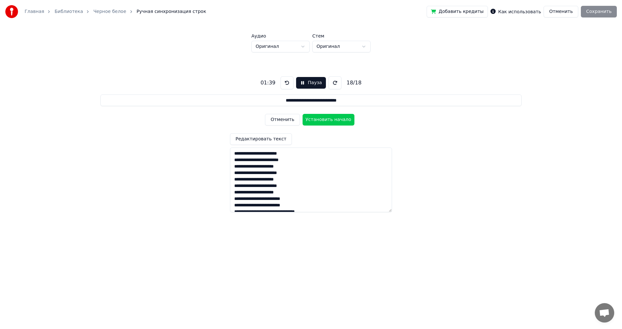
click at [340, 123] on button "Установить начало" at bounding box center [329, 120] width 52 height 12
click at [341, 122] on button "Установить конец" at bounding box center [329, 120] width 52 height 12
click at [330, 158] on textarea "**********" at bounding box center [311, 180] width 162 height 65
click at [597, 11] on button "Сохранить" at bounding box center [599, 12] width 36 height 12
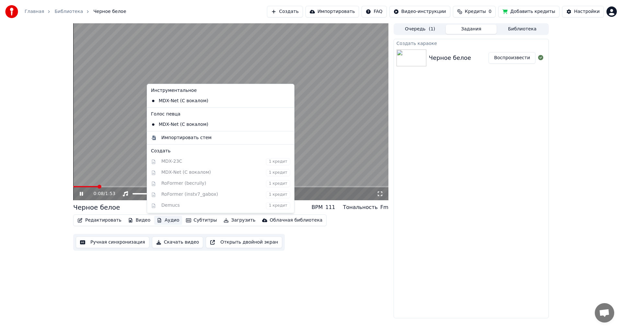
click at [157, 219] on icon "button" at bounding box center [159, 220] width 5 height 5
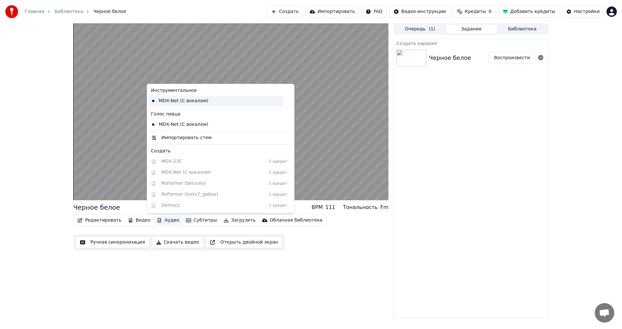
click at [204, 100] on div "MDX-Net (С вокалом)" at bounding box center [215, 101] width 135 height 10
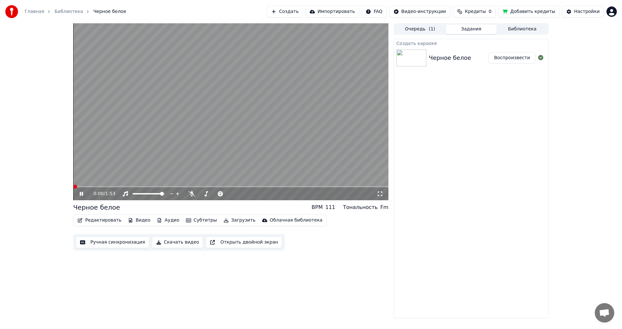
click at [73, 188] on span at bounding box center [73, 186] width 0 height 1
click at [80, 194] on icon at bounding box center [81, 194] width 3 height 4
click at [76, 187] on span at bounding box center [78, 187] width 4 height 4
click at [81, 195] on icon at bounding box center [81, 194] width 4 height 5
click at [127, 193] on icon at bounding box center [125, 193] width 6 height 5
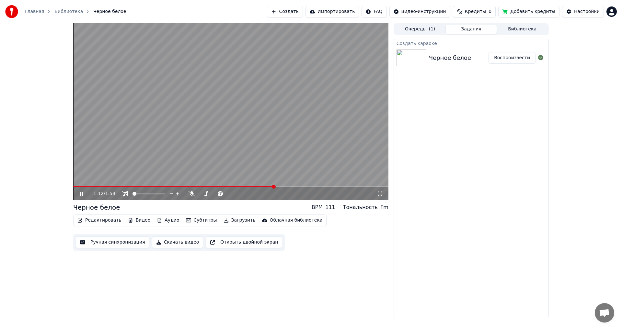
click at [177, 241] on button "Скачать видео" at bounding box center [178, 243] width 52 height 12
click at [515, 64] on div "Черное белое Показать" at bounding box center [471, 58] width 155 height 22
click at [517, 61] on button "Показать" at bounding box center [518, 58] width 33 height 12
